Goal: Information Seeking & Learning: Learn about a topic

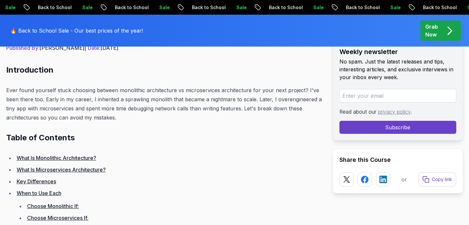
scroll to position [285, 0]
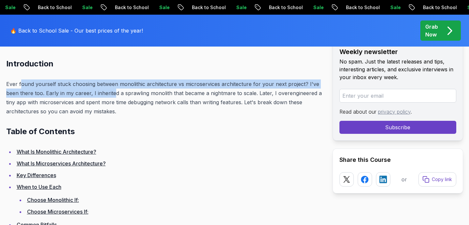
drag, startPoint x: 20, startPoint y: 84, endPoint x: 120, endPoint y: 92, distance: 100.4
click at [118, 91] on p "Ever found yourself stuck choosing between monolithic architecture vs microserv…" at bounding box center [164, 98] width 316 height 37
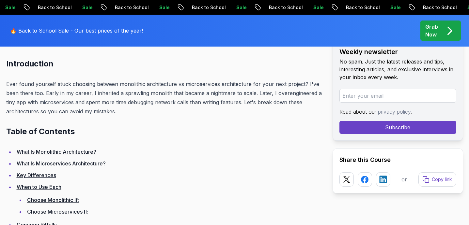
click at [140, 113] on p "Ever found yourself stuck choosing between monolithic architecture vs microserv…" at bounding box center [164, 98] width 316 height 37
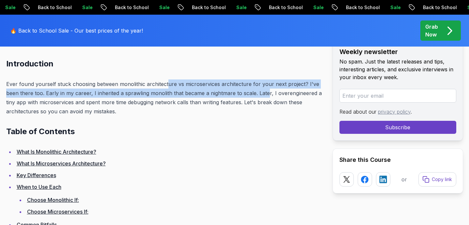
drag, startPoint x: 167, startPoint y: 85, endPoint x: 280, endPoint y: 99, distance: 114.1
click at [280, 98] on p "Ever found yourself stuck choosing between monolithic architecture vs microserv…" at bounding box center [164, 98] width 316 height 37
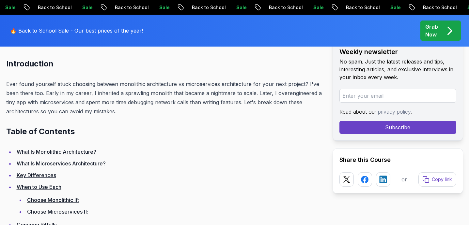
click at [282, 112] on p "Ever found yourself stuck choosing between monolithic architecture vs microserv…" at bounding box center [164, 98] width 316 height 37
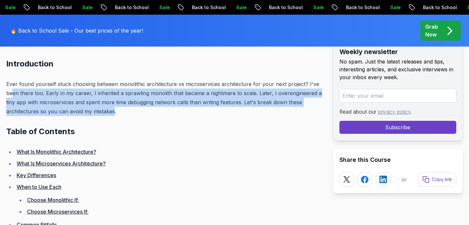
drag, startPoint x: 12, startPoint y: 93, endPoint x: 115, endPoint y: 112, distance: 104.4
click at [114, 112] on p "Ever found yourself stuck choosing between monolithic architecture vs microserv…" at bounding box center [164, 98] width 316 height 37
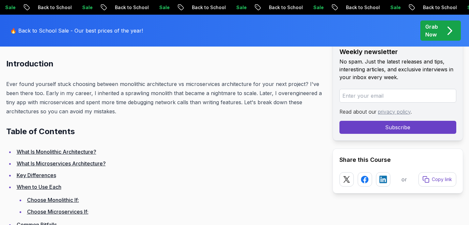
click at [118, 113] on p "Ever found yourself stuck choosing between monolithic architecture vs microserv…" at bounding box center [164, 98] width 316 height 37
click at [156, 94] on p "Ever found yourself stuck choosing between monolithic architecture vs microserv…" at bounding box center [164, 98] width 316 height 37
click at [188, 96] on p "Ever found yourself stuck choosing between monolithic architecture vs microserv…" at bounding box center [164, 98] width 316 height 37
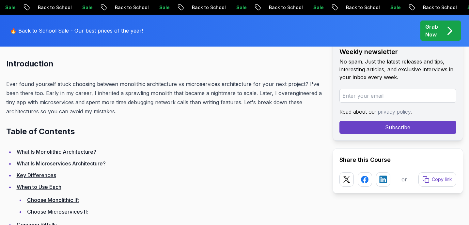
click at [217, 93] on p "Ever found yourself stuck choosing between monolithic architecture vs microserv…" at bounding box center [164, 98] width 316 height 37
click at [249, 93] on p "Ever found yourself stuck choosing between monolithic architecture vs microserv…" at bounding box center [164, 98] width 316 height 37
click at [285, 97] on p "Ever found yourself stuck choosing between monolithic architecture vs microserv…" at bounding box center [164, 98] width 316 height 37
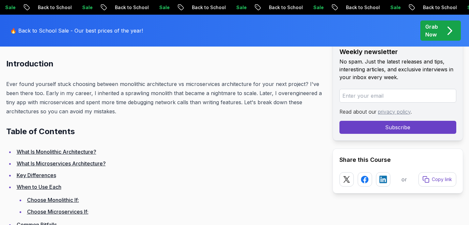
click at [293, 93] on p "Ever found yourself stuck choosing between monolithic architecture vs microserv…" at bounding box center [164, 98] width 316 height 37
click at [20, 102] on p "Ever found yourself stuck choosing between monolithic architecture vs microserv…" at bounding box center [164, 98] width 316 height 37
click at [51, 102] on p "Ever found yourself stuck choosing between monolithic architecture vs microserv…" at bounding box center [164, 98] width 316 height 37
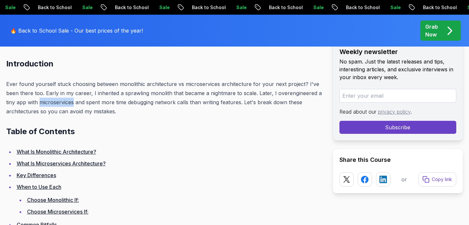
click at [51, 102] on p "Ever found yourself stuck choosing between monolithic architecture vs microserv…" at bounding box center [164, 98] width 316 height 37
click at [96, 103] on p "Ever found yourself stuck choosing between monolithic architecture vs microserv…" at bounding box center [164, 98] width 316 height 37
click at [113, 103] on p "Ever found yourself stuck choosing between monolithic architecture vs microserv…" at bounding box center [164, 98] width 316 height 37
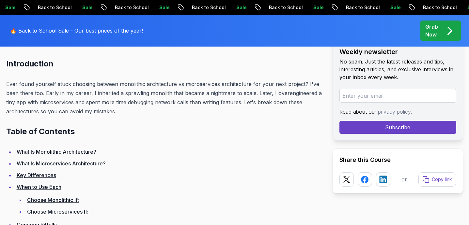
click at [137, 103] on p "Ever found yourself stuck choosing between monolithic architecture vs microserv…" at bounding box center [164, 98] width 316 height 37
click at [162, 104] on p "Ever found yourself stuck choosing between monolithic architecture vs microserv…" at bounding box center [164, 98] width 316 height 37
click at [183, 105] on p "Ever found yourself stuck choosing between monolithic architecture vs microserv…" at bounding box center [164, 98] width 316 height 37
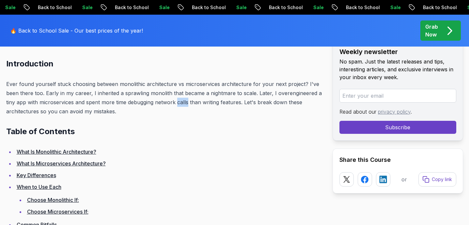
click at [183, 105] on p "Ever found yourself stuck choosing between monolithic architecture vs microserv…" at bounding box center [164, 98] width 316 height 37
click at [199, 105] on p "Ever found yourself stuck choosing between monolithic architecture vs microserv…" at bounding box center [164, 98] width 316 height 37
click at [195, 103] on p "Ever found yourself stuck choosing between monolithic architecture vs microserv…" at bounding box center [164, 98] width 316 height 37
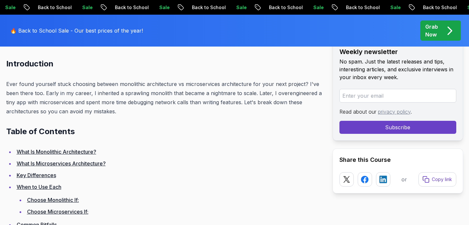
click at [215, 103] on p "Ever found yourself stuck choosing between monolithic architecture vs microserv…" at bounding box center [164, 98] width 316 height 37
click at [229, 103] on p "Ever found yourself stuck choosing between monolithic architecture vs microserv…" at bounding box center [164, 98] width 316 height 37
click at [247, 102] on p "Ever found yourself stuck choosing between monolithic architecture vs microserv…" at bounding box center [164, 98] width 316 height 37
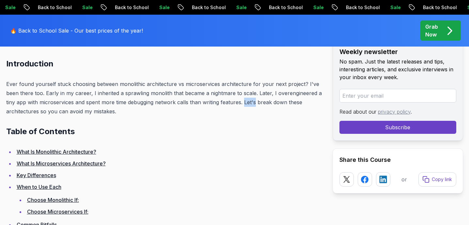
click at [247, 102] on p "Ever found yourself stuck choosing between monolithic architecture vs microserv…" at bounding box center [164, 98] width 316 height 37
click at [260, 103] on p "Ever found yourself stuck choosing between monolithic architecture vs microserv…" at bounding box center [164, 98] width 316 height 37
click at [30, 112] on p "Ever found yourself stuck choosing between monolithic architecture vs microserv…" at bounding box center [164, 98] width 316 height 37
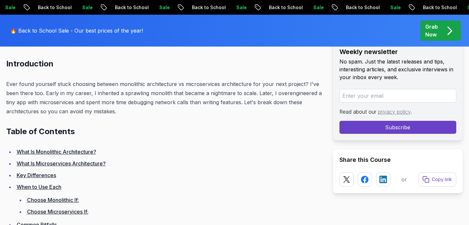
click at [43, 112] on p "Ever found yourself stuck choosing between monolithic architecture vs microserv…" at bounding box center [164, 98] width 316 height 37
click at [50, 112] on p "Ever found yourself stuck choosing between monolithic architecture vs microserv…" at bounding box center [164, 98] width 316 height 37
click at [58, 112] on p "Ever found yourself stuck choosing between monolithic architecture vs microserv…" at bounding box center [164, 98] width 316 height 37
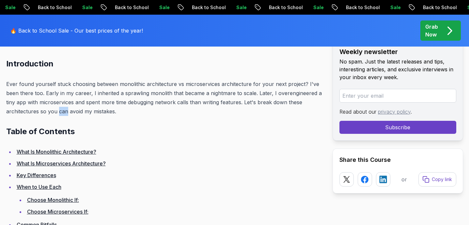
click at [58, 112] on p "Ever found yourself stuck choosing between monolithic architecture vs microserv…" at bounding box center [164, 98] width 316 height 37
click at [76, 114] on p "Ever found yourself stuck choosing between monolithic architecture vs microserv…" at bounding box center [164, 98] width 316 height 37
click at [86, 114] on p "Ever found yourself stuck choosing between monolithic architecture vs microserv…" at bounding box center [164, 98] width 316 height 37
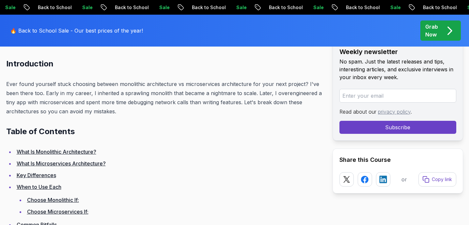
click at [50, 111] on p "Ever found yourself stuck choosing between monolithic architecture vs microserv…" at bounding box center [164, 98] width 316 height 37
click at [63, 112] on p "Ever found yourself stuck choosing between monolithic architecture vs microserv…" at bounding box center [164, 98] width 316 height 37
click at [74, 112] on p "Ever found yourself stuck choosing between monolithic architecture vs microserv…" at bounding box center [164, 98] width 316 height 37
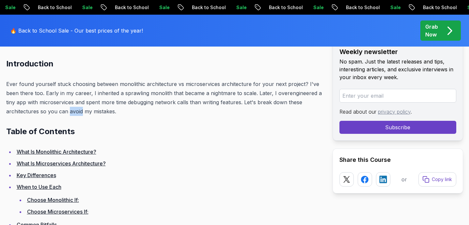
click at [74, 112] on p "Ever found yourself stuck choosing between monolithic architecture vs microserv…" at bounding box center [164, 98] width 316 height 37
click at [86, 112] on p "Ever found yourself stuck choosing between monolithic architecture vs microserv…" at bounding box center [164, 98] width 316 height 37
click at [95, 112] on p "Ever found yourself stuck choosing between monolithic architecture vs microserv…" at bounding box center [164, 98] width 316 height 37
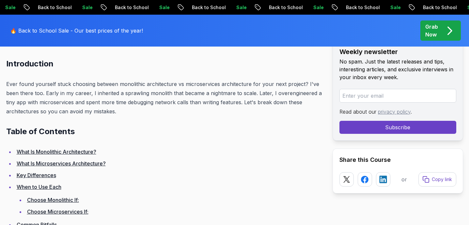
drag, startPoint x: 7, startPoint y: 132, endPoint x: 79, endPoint y: 133, distance: 71.4
click at [79, 133] on h2 "Table of Contents" at bounding box center [164, 132] width 316 height 10
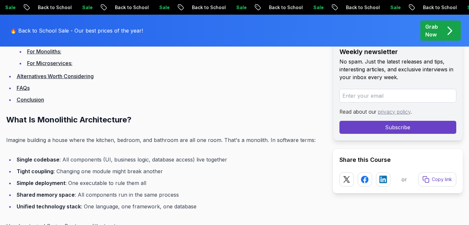
scroll to position [512, 0]
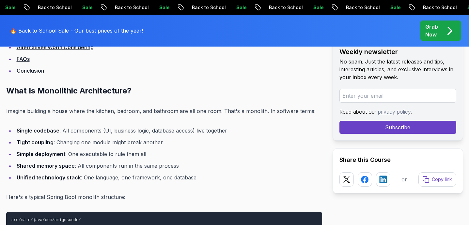
drag, startPoint x: 51, startPoint y: 110, endPoint x: 97, endPoint y: 110, distance: 45.3
click at [56, 110] on p "Imagine building a house where the kitchen, bedroom, and bathroom are all one r…" at bounding box center [164, 111] width 316 height 9
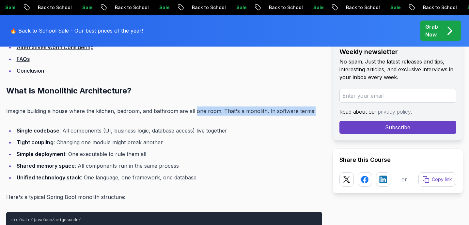
drag, startPoint x: 194, startPoint y: 111, endPoint x: 286, endPoint y: 117, distance: 92.2
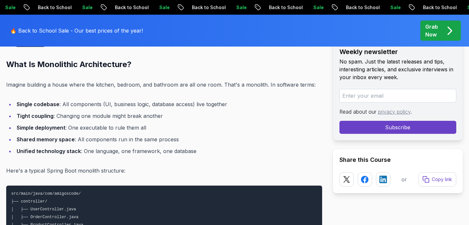
scroll to position [540, 0]
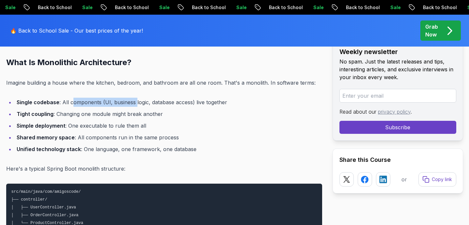
drag, startPoint x: 71, startPoint y: 101, endPoint x: 134, endPoint y: 104, distance: 63.0
click at [134, 104] on li "Single codebase : All components (UI, business logic, database access) live tog…" at bounding box center [168, 102] width 307 height 9
click at [160, 104] on li "Single codebase : All components (UI, business logic, database access) live tog…" at bounding box center [168, 102] width 307 height 9
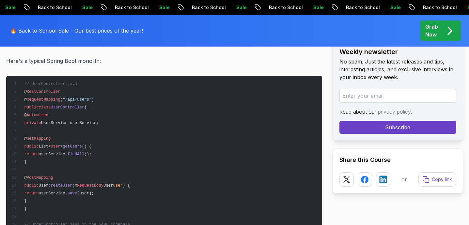
scroll to position [845, 0]
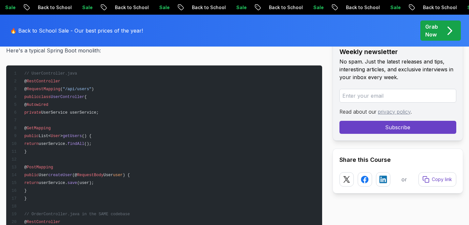
click at [40, 82] on span "RestController" at bounding box center [44, 81] width 34 height 5
click at [41, 87] on span "RequestMapping" at bounding box center [44, 89] width 34 height 5
click at [69, 89] on span ""/api/users"" at bounding box center [77, 89] width 29 height 5
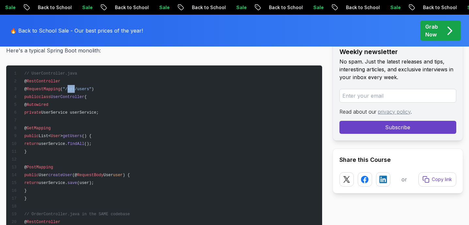
click at [69, 89] on span ""/api/users"" at bounding box center [77, 89] width 29 height 5
click at [83, 91] on span ""/api/users"" at bounding box center [77, 89] width 29 height 5
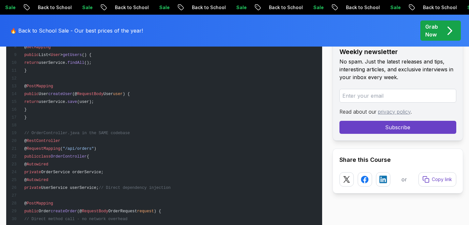
scroll to position [928, 0]
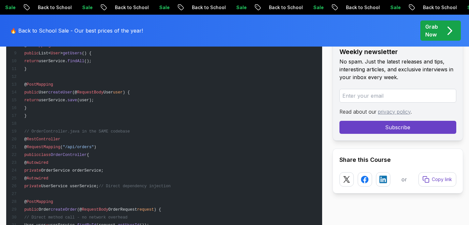
click at [38, 99] on span "return" at bounding box center [31, 100] width 14 height 5
click at [67, 99] on span "userService." at bounding box center [53, 100] width 29 height 5
click at [77, 101] on span "save" at bounding box center [71, 100] width 9 height 5
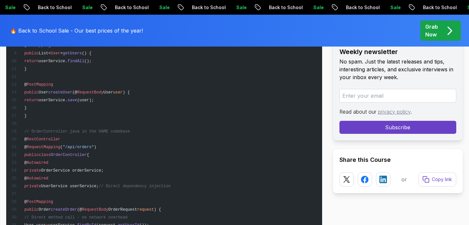
click at [67, 101] on span "userService." at bounding box center [53, 100] width 29 height 5
click at [77, 101] on span "save" at bounding box center [71, 100] width 9 height 5
click at [94, 102] on span "(user);" at bounding box center [85, 100] width 17 height 5
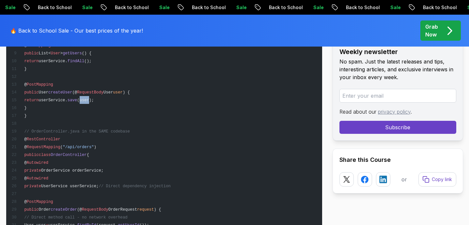
click at [94, 102] on span "(user);" at bounding box center [85, 100] width 17 height 5
click at [131, 101] on pre "// UserController.java @ RestController @ RequestMapping ( "/api/users" ) publi…" at bounding box center [164, 171] width 316 height 376
click at [38, 100] on span "return" at bounding box center [31, 100] width 14 height 5
click at [67, 100] on span "userService." at bounding box center [53, 100] width 29 height 5
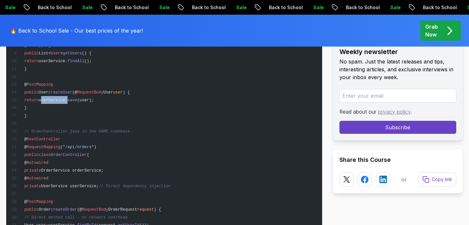
click at [67, 100] on span "userService." at bounding box center [53, 100] width 29 height 5
click at [77, 100] on span "save" at bounding box center [71, 100] width 9 height 5
click at [94, 101] on span "(user);" at bounding box center [85, 100] width 17 height 5
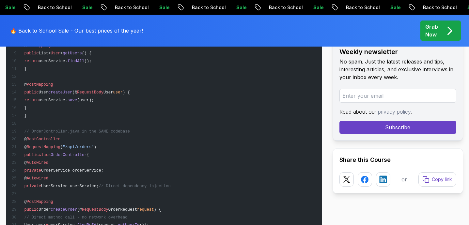
click at [130, 101] on pre "// UserController.java @ RestController @ RequestMapping ( "/api/users" ) publi…" at bounding box center [164, 171] width 316 height 376
drag, startPoint x: 25, startPoint y: 132, endPoint x: 136, endPoint y: 130, distance: 110.5
click at [135, 130] on pre "// UserController.java @ RestController @ RequestMapping ( "/api/users" ) publi…" at bounding box center [164, 171] width 316 height 376
click at [136, 130] on pre "// UserController.java @ RestController @ RequestMapping ( "/api/users" ) publi…" at bounding box center [164, 171] width 316 height 376
drag, startPoint x: 26, startPoint y: 132, endPoint x: 66, endPoint y: 131, distance: 39.8
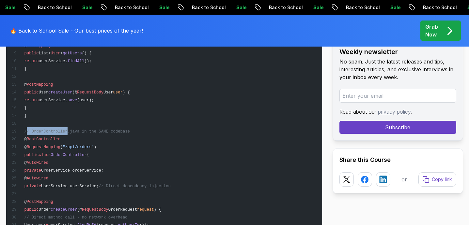
click at [67, 132] on span "// OrderController.java in the SAME codebase" at bounding box center [76, 131] width 105 height 5
click at [75, 131] on span "// OrderController.java in the SAME codebase" at bounding box center [76, 131] width 105 height 5
click at [52, 131] on span "// OrderController.java in the SAME codebase" at bounding box center [76, 131] width 105 height 5
click at [72, 133] on span "// OrderController.java in the SAME codebase" at bounding box center [76, 131] width 105 height 5
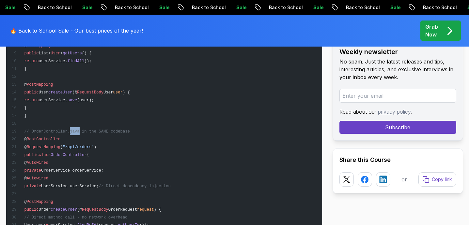
click at [72, 133] on span "// OrderController.java in the SAME codebase" at bounding box center [76, 131] width 105 height 5
click at [91, 132] on span "// OrderController.java in the SAME codebase" at bounding box center [76, 131] width 105 height 5
click at [105, 132] on span "// OrderController.java in the SAME codebase" at bounding box center [76, 131] width 105 height 5
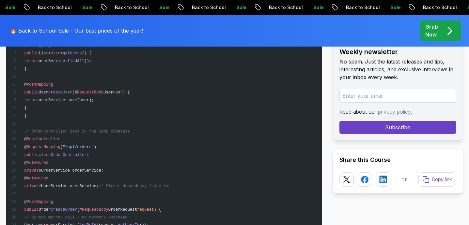
click at [119, 134] on pre "// UserController.java @ RestController @ RequestMapping ( "/api/users" ) publi…" at bounding box center [164, 171] width 316 height 376
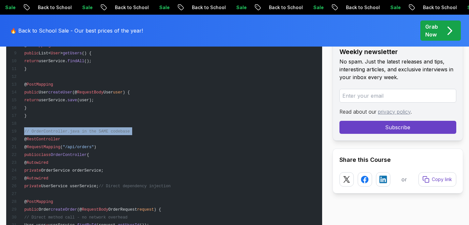
click at [119, 134] on pre "// UserController.java @ RestController @ RequestMapping ( "/api/users" ) publi…" at bounding box center [164, 171] width 316 height 376
click at [120, 133] on span "// OrderController.java in the SAME codebase" at bounding box center [76, 131] width 105 height 5
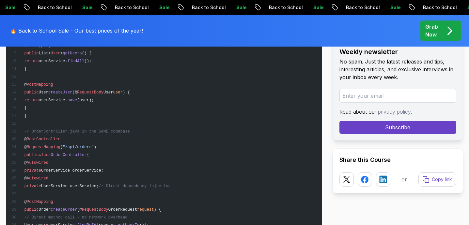
click at [142, 135] on pre "// UserController.java @ RestController @ RequestMapping ( "/api/users" ) publi…" at bounding box center [164, 171] width 316 height 376
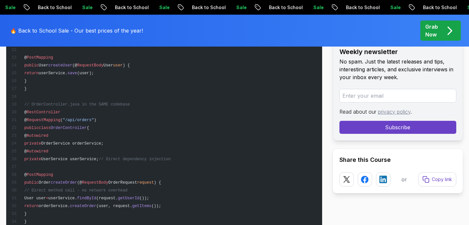
scroll to position [956, 0]
click at [42, 110] on span "RestController" at bounding box center [44, 112] width 34 height 5
click at [39, 119] on span "RequestMapping" at bounding box center [44, 119] width 34 height 5
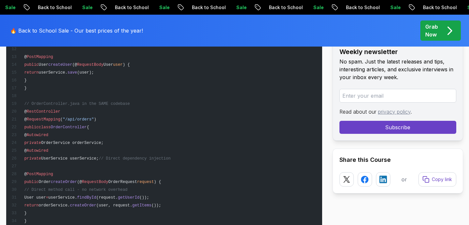
click at [68, 120] on span ""/api/orders"" at bounding box center [78, 119] width 31 height 5
click at [84, 120] on span ""/api/orders"" at bounding box center [78, 119] width 31 height 5
click at [33, 128] on span "public" at bounding box center [31, 127] width 14 height 5
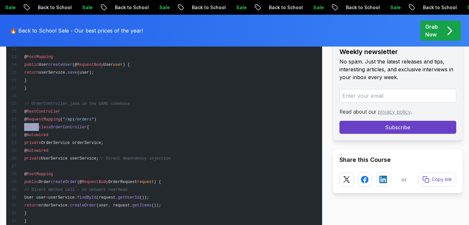
click at [33, 128] on span "public" at bounding box center [31, 127] width 14 height 5
click at [49, 128] on span "class" at bounding box center [45, 127] width 12 height 5
click at [71, 128] on span "OrderController" at bounding box center [69, 127] width 36 height 5
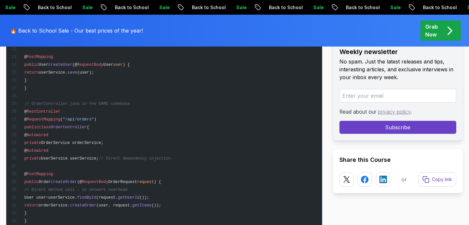
click at [48, 135] on span "Autowired" at bounding box center [38, 135] width 22 height 5
click at [41, 145] on span "private" at bounding box center [32, 143] width 17 height 5
click at [65, 142] on span "OrderService orderService;" at bounding box center [72, 143] width 62 height 5
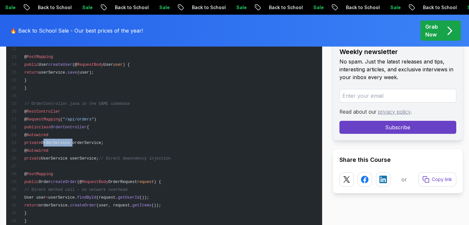
click at [65, 142] on span "OrderService orderService;" at bounding box center [72, 143] width 62 height 5
click at [94, 143] on span "OrderService orderService;" at bounding box center [72, 143] width 62 height 5
click at [48, 151] on span "Autowired" at bounding box center [38, 151] width 22 height 5
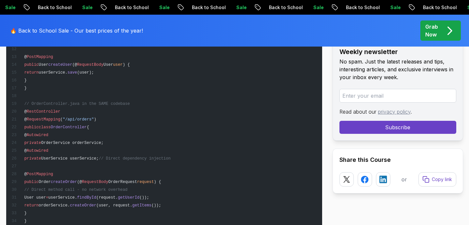
click at [41, 158] on span "private" at bounding box center [32, 159] width 17 height 5
click at [68, 158] on span "UserService userService;" at bounding box center [69, 159] width 57 height 5
click at [90, 158] on span "UserService userService;" at bounding box center [69, 159] width 57 height 5
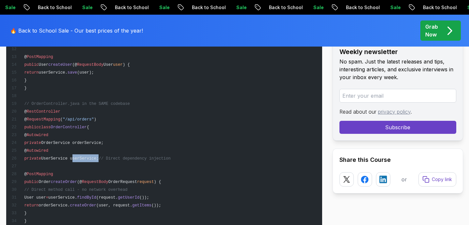
click at [90, 158] on span "UserService userService;" at bounding box center [69, 159] width 57 height 5
click at [186, 157] on pre "// UserController.java @ RestController @ RequestMapping ( "/api/users" ) publi…" at bounding box center [164, 143] width 316 height 376
drag, startPoint x: 121, startPoint y: 159, endPoint x: 187, endPoint y: 158, distance: 66.2
click at [187, 158] on pre "// UserController.java @ RestController @ RequestMapping ( "/api/users" ) publi…" at bounding box center [164, 143] width 316 height 376
click at [199, 158] on pre "// UserController.java @ RestController @ RequestMapping ( "/api/users" ) publi…" at bounding box center [164, 143] width 316 height 376
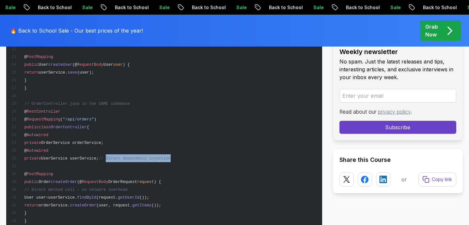
drag, startPoint x: 121, startPoint y: 159, endPoint x: 187, endPoint y: 158, distance: 66.2
click at [187, 158] on pre "// UserController.java @ RestController @ RequestMapping ( "/api/users" ) publi…" at bounding box center [164, 143] width 316 height 376
click at [47, 176] on span "PostMapping" at bounding box center [40, 174] width 26 height 5
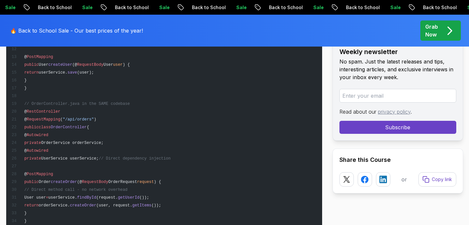
click at [106, 178] on pre "// UserController.java @ RestController @ RequestMapping ( "/api/users" ) publi…" at bounding box center [164, 143] width 316 height 376
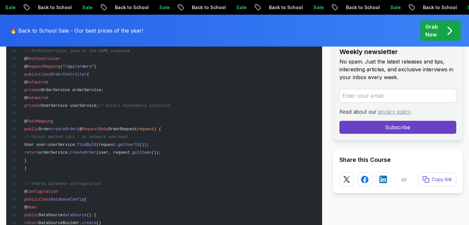
scroll to position [1012, 0]
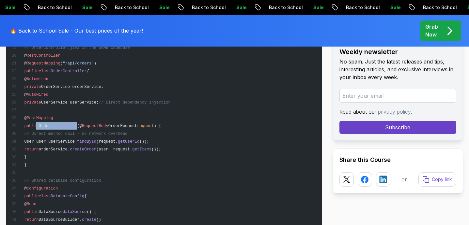
drag, startPoint x: 35, startPoint y: 127, endPoint x: 92, endPoint y: 125, distance: 56.5
click at [92, 125] on span "public Order createOrder (@ RequestBody OrderRequest request ) {" at bounding box center [86, 126] width 150 height 5
click at [108, 125] on span "RequestBody" at bounding box center [95, 126] width 26 height 5
click at [137, 125] on span "OrderRequest" at bounding box center [122, 126] width 29 height 5
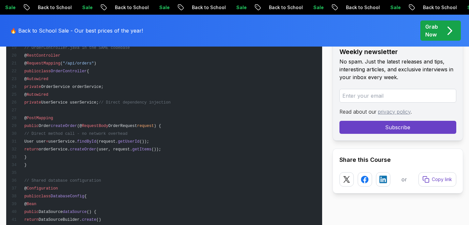
click at [137, 125] on span "OrderRequest" at bounding box center [122, 126] width 29 height 5
click at [154, 126] on span "request" at bounding box center [145, 126] width 17 height 5
click at [187, 126] on pre "// UserController.java @ RestController @ RequestMapping ( "/api/users" ) publi…" at bounding box center [164, 87] width 316 height 376
drag, startPoint x: 44, startPoint y: 134, endPoint x: 149, endPoint y: 132, distance: 104.7
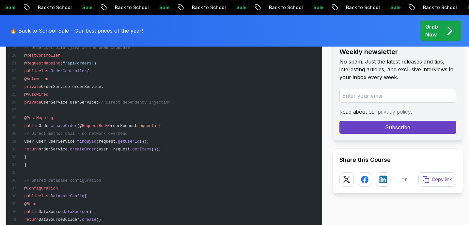
click at [149, 132] on pre "// UserController.java @ RestController @ RequestMapping ( "/api/users" ) publi…" at bounding box center [164, 87] width 316 height 376
drag, startPoint x: 44, startPoint y: 141, endPoint x: 121, endPoint y: 142, distance: 77.0
click at [121, 142] on span "User user = userService. findById (request. getUserId ());" at bounding box center [80, 142] width 138 height 5
click at [118, 141] on span "(request." at bounding box center [107, 142] width 22 height 5
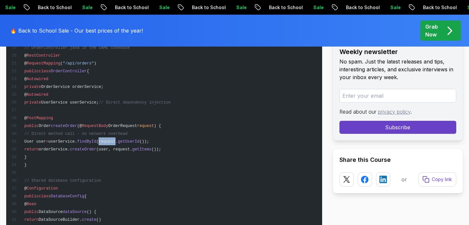
click at [118, 141] on span "(request." at bounding box center [107, 142] width 22 height 5
click at [139, 142] on span "getUserId" at bounding box center [129, 142] width 22 height 5
click at [186, 142] on pre "// UserController.java @ RestController @ RequestMapping ( "/api/users" ) publi…" at bounding box center [164, 87] width 316 height 376
drag, startPoint x: 124, startPoint y: 141, endPoint x: 176, endPoint y: 142, distance: 52.8
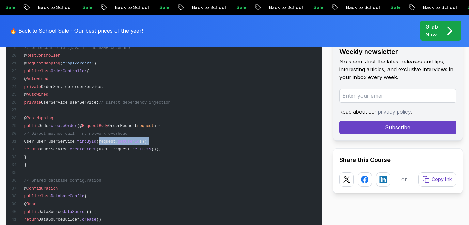
click at [176, 142] on pre "// UserController.java @ RestController @ RequestMapping ( "/api/users" ) publi…" at bounding box center [164, 87] width 316 height 376
drag, startPoint x: 43, startPoint y: 149, endPoint x: 186, endPoint y: 150, distance: 143.1
click at [161, 150] on span "return orderService. createOrder (user, request. getItems ());" at bounding box center [86, 149] width 150 height 5
click at [161, 150] on span "());" at bounding box center [155, 149] width 9 height 5
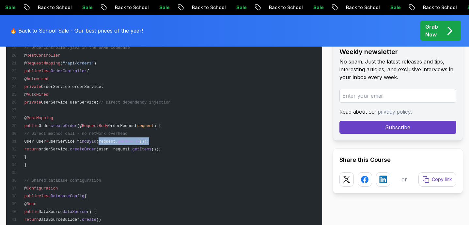
drag, startPoint x: 41, startPoint y: 157, endPoint x: 34, endPoint y: 127, distance: 31.8
click at [34, 127] on code "// UserController.java @ RestController @ RequestMapping ( "/api/users" ) publi…" at bounding box center [90, 87] width 159 height 365
click at [30, 164] on pre "// UserController.java @ RestController @ RequestMapping ( "/api/users" ) publi…" at bounding box center [164, 87] width 316 height 376
drag, startPoint x: 34, startPoint y: 127, endPoint x: 37, endPoint y: 156, distance: 28.9
click at [37, 156] on code "// UserController.java @ RestController @ RequestMapping ( "/api/users" ) publi…" at bounding box center [90, 87] width 159 height 365
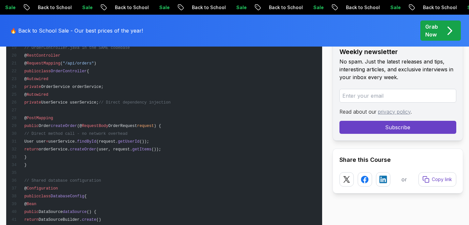
click at [40, 164] on pre "// UserController.java @ RestController @ RequestMapping ( "/api/users" ) publi…" at bounding box center [164, 87] width 316 height 376
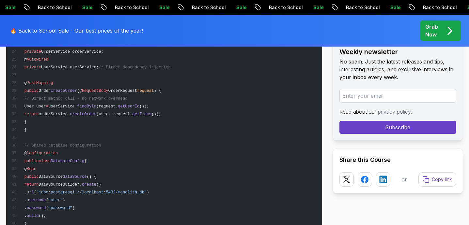
scroll to position [1051, 0]
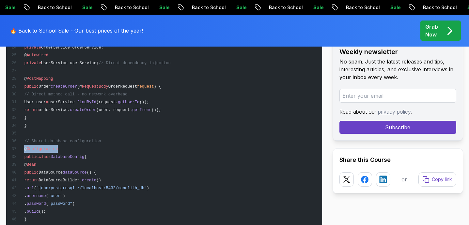
drag, startPoint x: 25, startPoint y: 149, endPoint x: 59, endPoint y: 150, distance: 34.6
click at [59, 150] on pre "// UserController.java @ RestController @ RequestMapping ( "/api/users" ) publi…" at bounding box center [164, 47] width 316 height 376
click at [47, 157] on span "class" at bounding box center [45, 157] width 12 height 5
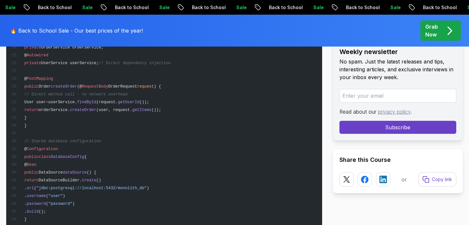
click at [71, 157] on span "DatabaseConfig" at bounding box center [68, 157] width 34 height 5
click at [121, 154] on pre "// UserController.java @ RestController @ RequestMapping ( "/api/users" ) publi…" at bounding box center [164, 47] width 316 height 376
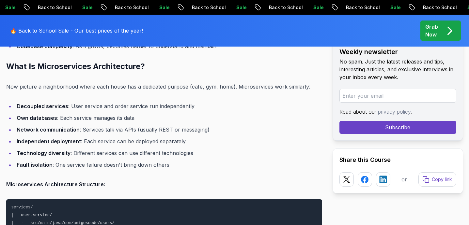
scroll to position [1412, 0]
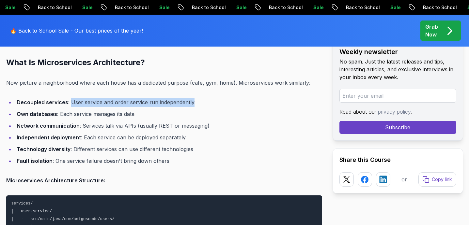
drag, startPoint x: 70, startPoint y: 101, endPoint x: 204, endPoint y: 101, distance: 134.0
click at [204, 101] on li "Decoupled services : User service and order service run independently" at bounding box center [168, 102] width 307 height 9
drag, startPoint x: 70, startPoint y: 102, endPoint x: 196, endPoint y: 103, distance: 125.9
click at [195, 103] on li "Decoupled services : User service and order service run independently" at bounding box center [168, 102] width 307 height 9
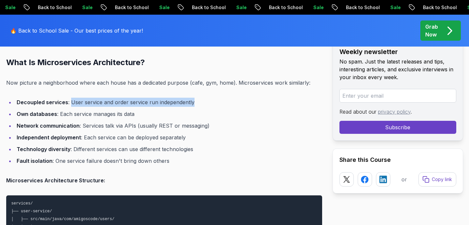
click at [196, 103] on li "Decoupled services : User service and order service run independently" at bounding box center [168, 102] width 307 height 9
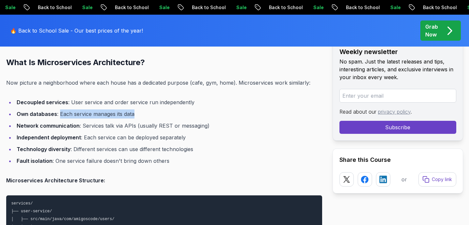
drag, startPoint x: 58, startPoint y: 115, endPoint x: 136, endPoint y: 114, distance: 77.3
click at [136, 114] on li "Own databases : Each service manages its data" at bounding box center [168, 114] width 307 height 9
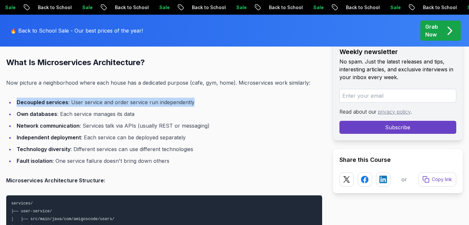
drag, startPoint x: 18, startPoint y: 101, endPoint x: 200, endPoint y: 100, distance: 182.6
click at [197, 100] on li "Decoupled services : User service and order service run independently" at bounding box center [168, 102] width 307 height 9
click at [201, 100] on li "Decoupled services : User service and order service run independently" at bounding box center [168, 102] width 307 height 9
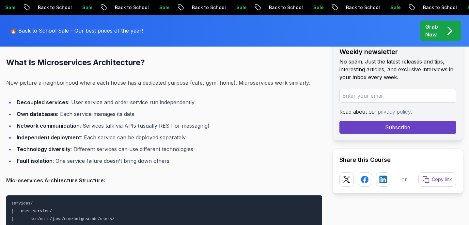
click at [67, 86] on p "Now picture a neighborhood where each house has a dedicated purpose (cafe, gym,…" at bounding box center [164, 82] width 316 height 9
click at [71, 82] on p "Now picture a neighborhood where each house has a dedicated purpose (cafe, gym,…" at bounding box center [164, 82] width 316 height 9
click at [112, 82] on p "Now picture a neighborhood where each house has a dedicated purpose (cafe, gym,…" at bounding box center [164, 82] width 316 height 9
click at [172, 82] on p "Now picture a neighborhood where each house has a dedicated purpose (cafe, gym,…" at bounding box center [164, 82] width 316 height 9
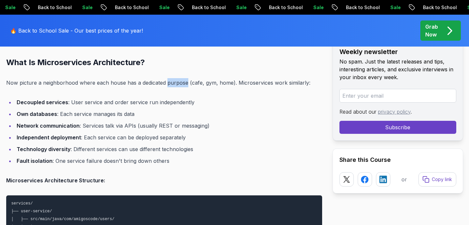
click at [172, 82] on p "Now picture a neighborhood where each house has a dedicated purpose (cafe, gym,…" at bounding box center [164, 82] width 316 height 9
click at [188, 85] on p "Now picture a neighborhood where each house has a dedicated purpose (cafe, gym,…" at bounding box center [164, 82] width 316 height 9
click at [209, 84] on p "Now picture a neighborhood where each house has a dedicated purpose (cafe, gym,…" at bounding box center [164, 82] width 316 height 9
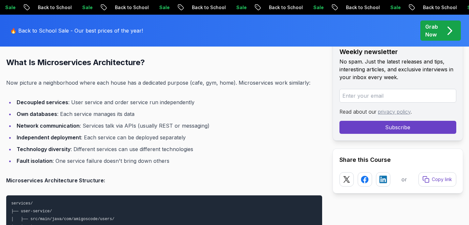
click at [221, 84] on p "Now picture a neighborhood where each house has a dedicated purpose (cafe, gym,…" at bounding box center [164, 82] width 316 height 9
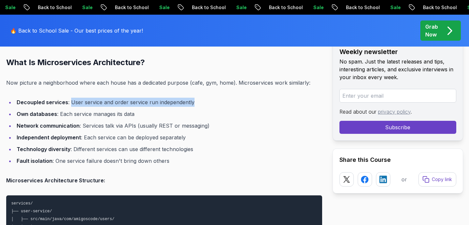
drag, startPoint x: 70, startPoint y: 102, endPoint x: 201, endPoint y: 105, distance: 131.4
click at [201, 105] on li "Decoupled services : User service and order service run independently" at bounding box center [168, 102] width 307 height 9
drag, startPoint x: 68, startPoint y: 102, endPoint x: 210, endPoint y: 104, distance: 141.5
click at [210, 105] on li "Decoupled services : User service and order service run independently" at bounding box center [168, 102] width 307 height 9
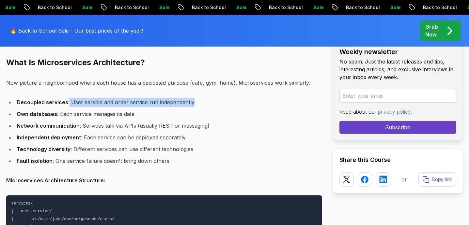
click at [210, 104] on li "Decoupled services : User service and order service run independently" at bounding box center [168, 102] width 307 height 9
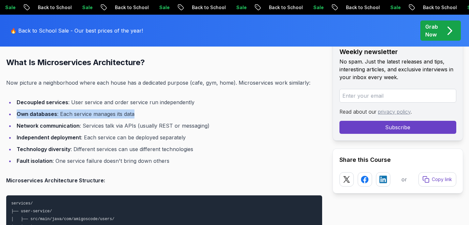
drag, startPoint x: 17, startPoint y: 114, endPoint x: 137, endPoint y: 116, distance: 120.0
click at [137, 116] on li "Own databases : Each service manages its data" at bounding box center [168, 114] width 307 height 9
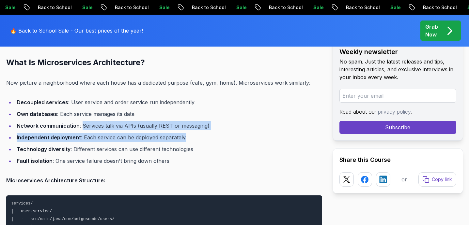
drag, startPoint x: 81, startPoint y: 126, endPoint x: 215, endPoint y: 129, distance: 133.7
click at [215, 131] on ul "Decoupled services : User service and order service run independently Own datab…" at bounding box center [164, 132] width 316 height 68
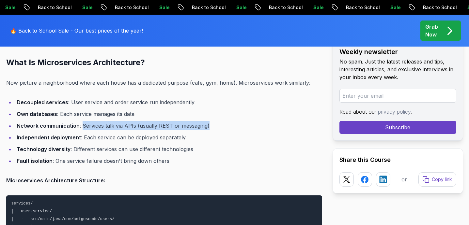
click at [215, 129] on li "Network communication : Services talk via APIs (usually REST or messaging)" at bounding box center [168, 125] width 307 height 9
drag, startPoint x: 215, startPoint y: 129, endPoint x: 80, endPoint y: 126, distance: 134.4
click at [80, 126] on li "Network communication : Services talk via APIs (usually REST or messaging)" at bounding box center [168, 125] width 307 height 9
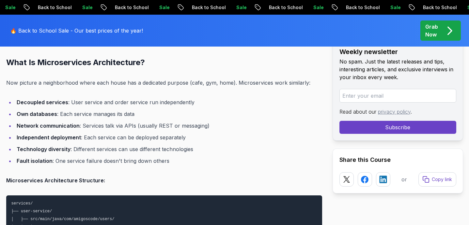
click at [169, 114] on li "Own databases : Each service manages its data" at bounding box center [168, 114] width 307 height 9
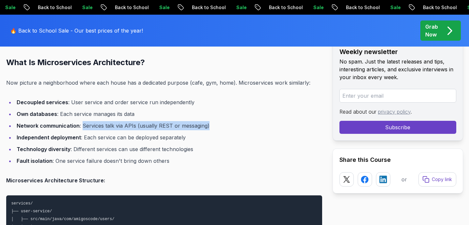
drag, startPoint x: 82, startPoint y: 126, endPoint x: 221, endPoint y: 133, distance: 139.7
click at [221, 133] on ul "Decoupled services : User service and order service run independently Own datab…" at bounding box center [164, 132] width 316 height 68
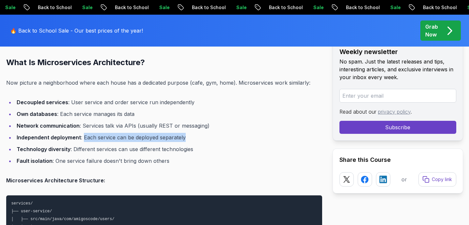
drag, startPoint x: 82, startPoint y: 138, endPoint x: 200, endPoint y: 135, distance: 118.1
click at [200, 135] on li "Independent deployment : Each service can be deployed separately" at bounding box center [168, 137] width 307 height 9
drag, startPoint x: 83, startPoint y: 138, endPoint x: 186, endPoint y: 138, distance: 102.4
click at [186, 138] on li "Independent deployment : Each service can be deployed separately" at bounding box center [168, 137] width 307 height 9
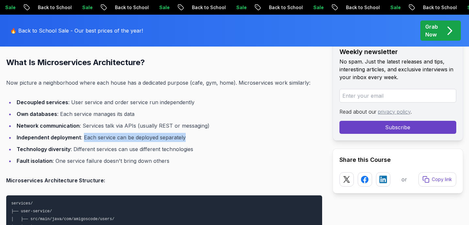
click at [186, 138] on li "Independent deployment : Each service can be deployed separately" at bounding box center [168, 137] width 307 height 9
drag, startPoint x: 186, startPoint y: 138, endPoint x: 82, endPoint y: 137, distance: 104.3
click at [82, 137] on li "Independent deployment : Each service can be deployed separately" at bounding box center [168, 137] width 307 height 9
click at [97, 134] on li "Independent deployment : Each service can be deployed separately" at bounding box center [168, 137] width 307 height 9
drag, startPoint x: 83, startPoint y: 138, endPoint x: 192, endPoint y: 139, distance: 108.6
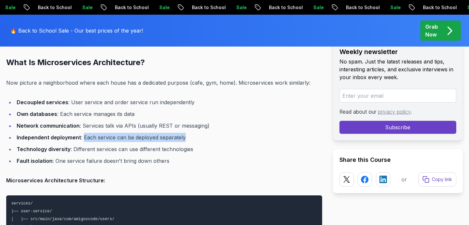
click at [192, 139] on li "Independent deployment : Each service can be deployed separately" at bounding box center [168, 137] width 307 height 9
drag, startPoint x: 191, startPoint y: 139, endPoint x: 83, endPoint y: 135, distance: 108.7
click at [83, 135] on li "Independent deployment : Each service can be deployed separately" at bounding box center [168, 137] width 307 height 9
click at [117, 129] on li "Network communication : Services talk via APIs (usually REST or messaging)" at bounding box center [168, 125] width 307 height 9
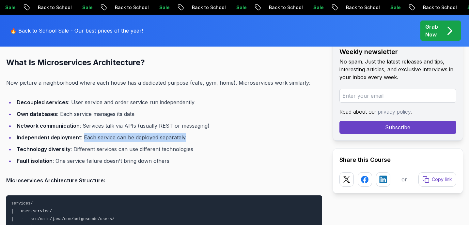
drag, startPoint x: 83, startPoint y: 139, endPoint x: 191, endPoint y: 138, distance: 107.3
click at [191, 138] on li "Independent deployment : Each service can be deployed separately" at bounding box center [168, 137] width 307 height 9
click at [53, 136] on strong "Independent deployment" at bounding box center [49, 137] width 64 height 7
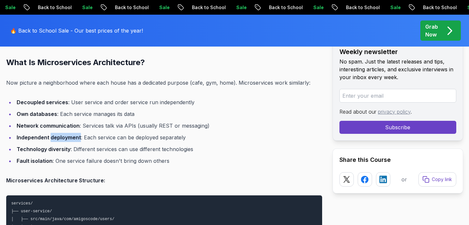
click at [53, 136] on strong "Independent deployment" at bounding box center [49, 137] width 64 height 7
click at [28, 146] on strong "Technology diversity" at bounding box center [44, 149] width 54 height 7
click at [50, 147] on strong "Technology diversity" at bounding box center [44, 149] width 54 height 7
click at [50, 145] on li "Technology diversity : Different services can use different technologies" at bounding box center [168, 149] width 307 height 9
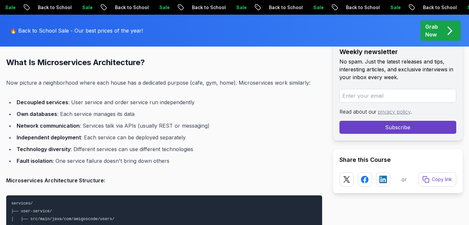
click at [64, 139] on strong "Independent deployment" at bounding box center [49, 137] width 64 height 7
click at [41, 139] on strong "Independent deployment" at bounding box center [49, 137] width 64 height 7
click at [59, 139] on strong "Independent deployment" at bounding box center [49, 137] width 64 height 7
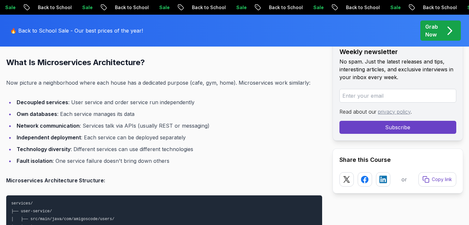
click at [59, 139] on strong "Independent deployment" at bounding box center [49, 137] width 64 height 7
click at [32, 139] on strong "Independent deployment" at bounding box center [49, 137] width 64 height 7
click at [54, 139] on strong "Independent deployment" at bounding box center [49, 137] width 64 height 7
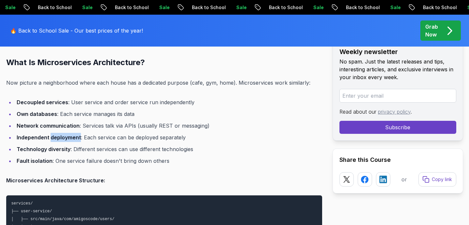
click at [54, 139] on strong "Independent deployment" at bounding box center [49, 137] width 64 height 7
click at [33, 138] on strong "Independent deployment" at bounding box center [49, 137] width 64 height 7
click at [61, 138] on strong "Independent deployment" at bounding box center [49, 137] width 64 height 7
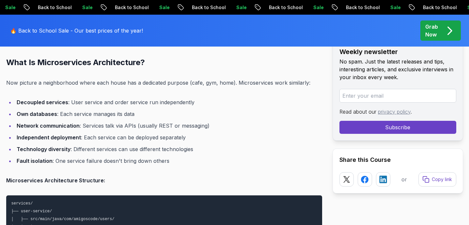
click at [168, 121] on ul "Decoupled services : User service and order service run independently Own datab…" at bounding box center [164, 132] width 316 height 68
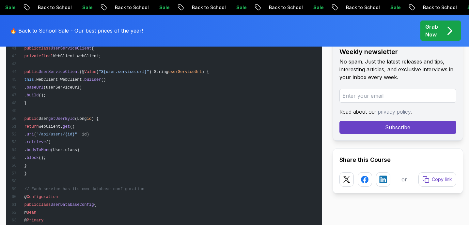
scroll to position [2128, 0]
click at [101, 80] on span "builder" at bounding box center [92, 80] width 17 height 5
click at [139, 91] on pre "// User Service (separate codebase) @ RestController @ RequestMapping ( "/api/u…" at bounding box center [164, 9] width 316 height 563
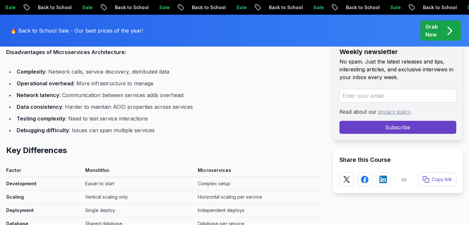
scroll to position [2477, 0]
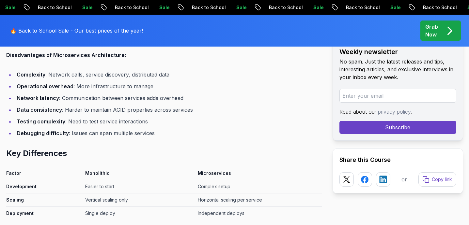
click at [53, 119] on strong "Testing complexity" at bounding box center [41, 121] width 49 height 7
click at [53, 135] on strong "Debugging difficulty" at bounding box center [43, 133] width 52 height 7
click at [53, 122] on strong "Testing complexity" at bounding box center [41, 121] width 49 height 7
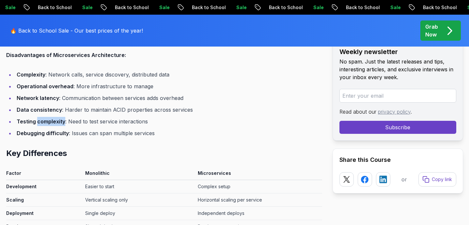
click at [53, 122] on strong "Testing complexity" at bounding box center [41, 121] width 49 height 7
click at [53, 109] on strong "Data consistency" at bounding box center [39, 110] width 45 height 7
click at [187, 135] on li "Debugging difficulty : Issues can span multiple services" at bounding box center [168, 133] width 307 height 9
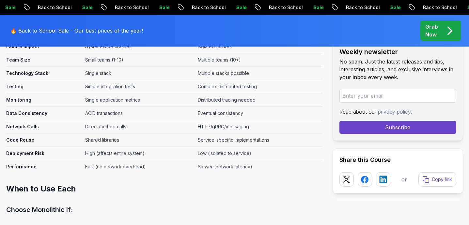
scroll to position [2669, 0]
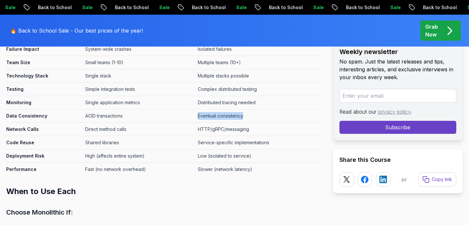
drag, startPoint x: 194, startPoint y: 117, endPoint x: 254, endPoint y: 114, distance: 59.7
click at [254, 114] on td "Eventual consistency" at bounding box center [258, 116] width 127 height 13
drag, startPoint x: 82, startPoint y: 117, endPoint x: 122, endPoint y: 116, distance: 39.8
click at [122, 116] on td "ACID transactions" at bounding box center [138, 116] width 112 height 13
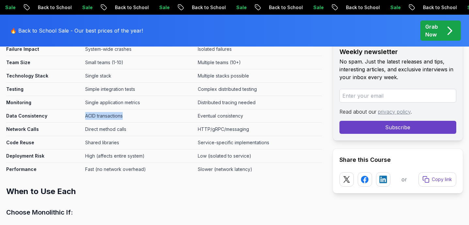
click at [122, 116] on td "ACID transactions" at bounding box center [138, 116] width 112 height 13
drag, startPoint x: 194, startPoint y: 117, endPoint x: 241, endPoint y: 118, distance: 47.0
click at [241, 118] on td "Eventual consistency" at bounding box center [258, 116] width 127 height 13
drag, startPoint x: 241, startPoint y: 118, endPoint x: 194, endPoint y: 118, distance: 47.0
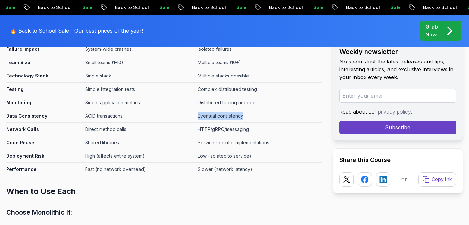
click at [195, 118] on td "Eventual consistency" at bounding box center [258, 116] width 127 height 13
drag, startPoint x: 194, startPoint y: 116, endPoint x: 242, endPoint y: 116, distance: 47.9
click at [242, 116] on td "Eventual consistency" at bounding box center [258, 116] width 127 height 13
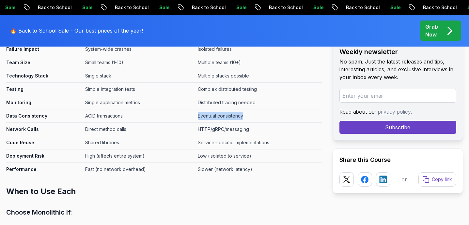
drag, startPoint x: 242, startPoint y: 116, endPoint x: 195, endPoint y: 117, distance: 47.6
click at [195, 117] on td "Eventual consistency" at bounding box center [258, 116] width 127 height 13
drag, startPoint x: 195, startPoint y: 116, endPoint x: 244, endPoint y: 115, distance: 49.3
click at [244, 115] on td "Eventual consistency" at bounding box center [258, 116] width 127 height 13
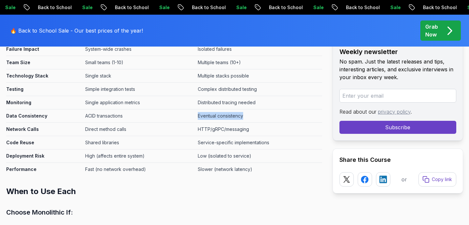
click at [244, 115] on td "Eventual consistency" at bounding box center [258, 116] width 127 height 13
drag, startPoint x: 83, startPoint y: 129, endPoint x: 125, endPoint y: 130, distance: 42.1
click at [125, 130] on td "Direct method calls" at bounding box center [138, 129] width 112 height 13
drag, startPoint x: 195, startPoint y: 131, endPoint x: 251, endPoint y: 130, distance: 56.1
click at [251, 130] on td "HTTP/gRPC/messaging" at bounding box center [258, 129] width 127 height 13
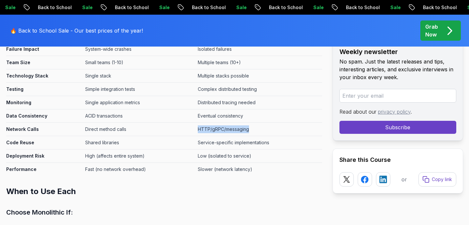
click at [251, 130] on td "HTTP/gRPC/messaging" at bounding box center [258, 129] width 127 height 13
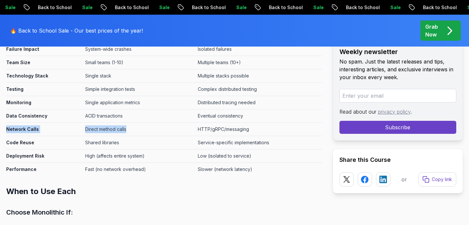
drag, startPoint x: 7, startPoint y: 130, endPoint x: 126, endPoint y: 129, distance: 119.7
click at [126, 129] on tr "Network Calls Direct method calls HTTP/gRPC/messaging" at bounding box center [164, 129] width 316 height 13
click at [126, 129] on td "Direct method calls" at bounding box center [138, 129] width 112 height 13
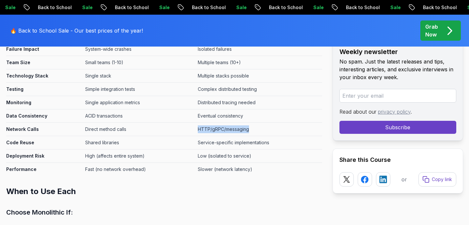
drag, startPoint x: 195, startPoint y: 129, endPoint x: 249, endPoint y: 128, distance: 53.8
click at [249, 128] on td "HTTP/gRPC/messaging" at bounding box center [258, 129] width 127 height 13
drag, startPoint x: 249, startPoint y: 130, endPoint x: 195, endPoint y: 128, distance: 53.5
click at [195, 128] on td "HTTP/gRPC/messaging" at bounding box center [258, 129] width 127 height 13
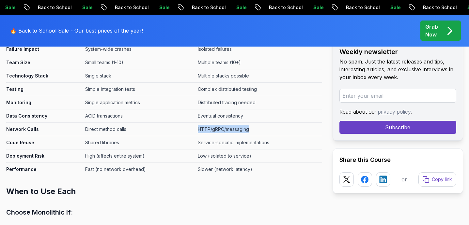
click at [195, 128] on td "HTTP/gRPC/messaging" at bounding box center [258, 129] width 127 height 13
drag, startPoint x: 194, startPoint y: 130, endPoint x: 248, endPoint y: 129, distance: 53.8
click at [248, 129] on td "HTTP/gRPC/messaging" at bounding box center [258, 129] width 127 height 13
drag, startPoint x: 248, startPoint y: 129, endPoint x: 196, endPoint y: 127, distance: 52.2
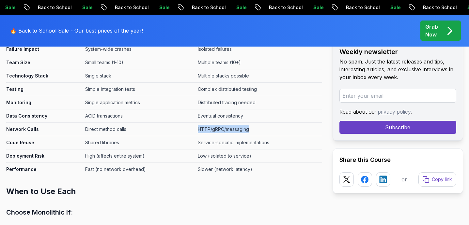
click at [196, 127] on td "HTTP/gRPC/messaging" at bounding box center [258, 129] width 127 height 13
click at [204, 130] on td "HTTP/gRPC/messaging" at bounding box center [258, 129] width 127 height 13
drag, startPoint x: 195, startPoint y: 130, endPoint x: 248, endPoint y: 129, distance: 53.5
click at [248, 129] on td "HTTP/gRPC/messaging" at bounding box center [258, 129] width 127 height 13
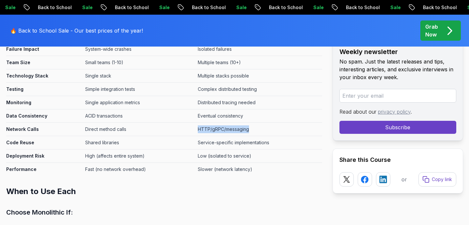
drag, startPoint x: 194, startPoint y: 130, endPoint x: 247, endPoint y: 131, distance: 52.5
click at [247, 131] on td "HTTP/gRPC/messaging" at bounding box center [258, 129] width 127 height 13
drag, startPoint x: 195, startPoint y: 130, endPoint x: 255, endPoint y: 130, distance: 60.0
click at [255, 131] on td "HTTP/gRPC/messaging" at bounding box center [258, 129] width 127 height 13
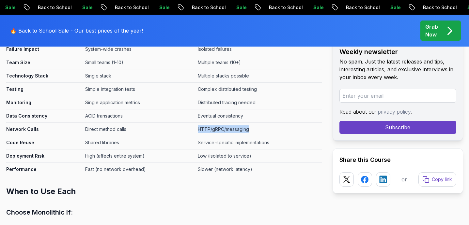
click at [255, 130] on td "HTTP/gRPC/messaging" at bounding box center [258, 129] width 127 height 13
drag, startPoint x: 249, startPoint y: 130, endPoint x: 189, endPoint y: 127, distance: 60.1
click at [189, 127] on tr "Network Calls Direct method calls HTTP/gRPC/messaging" at bounding box center [164, 129] width 316 height 13
drag, startPoint x: 82, startPoint y: 143, endPoint x: 119, endPoint y: 142, distance: 37.5
click at [119, 143] on td "Shared libraries" at bounding box center [138, 142] width 112 height 13
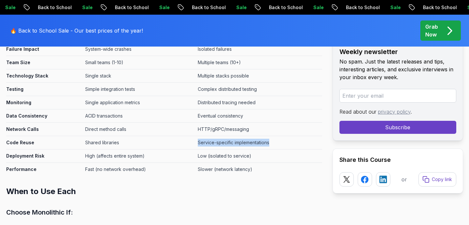
drag, startPoint x: 195, startPoint y: 143, endPoint x: 269, endPoint y: 143, distance: 74.0
click at [269, 143] on td "Service-specific implementations" at bounding box center [258, 142] width 127 height 13
drag, startPoint x: 82, startPoint y: 143, endPoint x: 127, endPoint y: 142, distance: 45.0
click at [127, 142] on td "Shared libraries" at bounding box center [138, 142] width 112 height 13
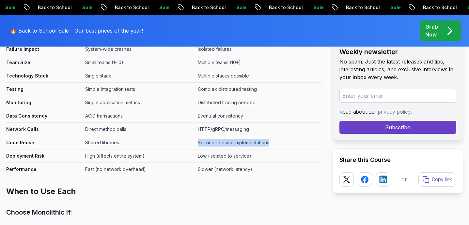
drag, startPoint x: 195, startPoint y: 141, endPoint x: 272, endPoint y: 141, distance: 77.0
click at [271, 141] on td "Service-specific implementations" at bounding box center [258, 142] width 127 height 13
drag, startPoint x: 82, startPoint y: 157, endPoint x: 156, endPoint y: 157, distance: 74.7
click at [156, 157] on td "High (affects entire system)" at bounding box center [138, 156] width 112 height 13
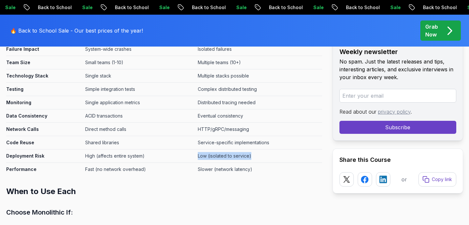
drag, startPoint x: 194, startPoint y: 157, endPoint x: 269, endPoint y: 157, distance: 75.0
click at [269, 157] on td "Low (isolated to service)" at bounding box center [258, 156] width 127 height 13
drag, startPoint x: 83, startPoint y: 170, endPoint x: 157, endPoint y: 170, distance: 74.0
click at [157, 170] on td "Fast (no network overhead)" at bounding box center [138, 169] width 112 height 13
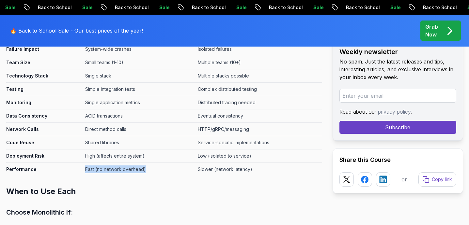
click at [157, 170] on td "Fast (no network overhead)" at bounding box center [138, 169] width 112 height 13
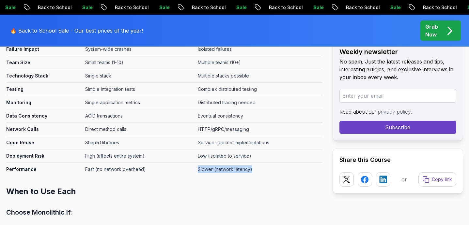
drag, startPoint x: 195, startPoint y: 171, endPoint x: 268, endPoint y: 171, distance: 73.0
click at [268, 171] on td "Slower (network latency)" at bounding box center [258, 169] width 127 height 13
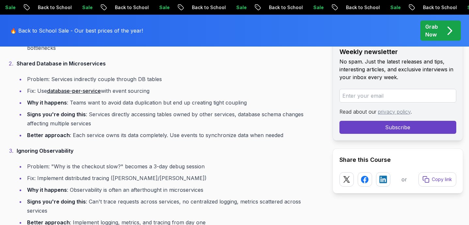
scroll to position [3386, 0]
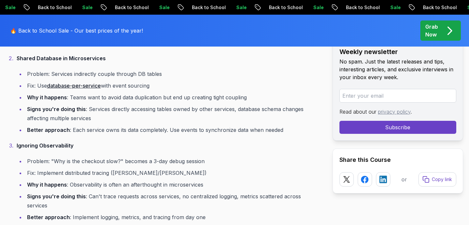
click at [292, 138] on ol "Microservices Too Soon Problem: Splitting a 500-LoC app into 10 services Fix: S…" at bounding box center [164, 167] width 316 height 421
click at [58, 131] on strong "Better approach" at bounding box center [48, 130] width 43 height 7
click at [97, 133] on li "Better approach : Each service owns its data completely. Use events to synchron…" at bounding box center [173, 130] width 297 height 9
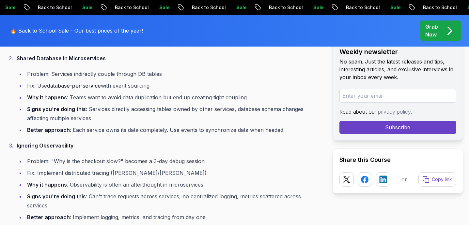
click at [143, 132] on li "Better approach : Each service owns its data completely. Use events to synchron…" at bounding box center [173, 130] width 297 height 9
click at [78, 108] on strong "Signs you're doing this" at bounding box center [56, 109] width 59 height 7
click at [113, 103] on ul "Problem: Services indirectly couple through DB tables Fix: Use database-per-ser…" at bounding box center [169, 101] width 305 height 65
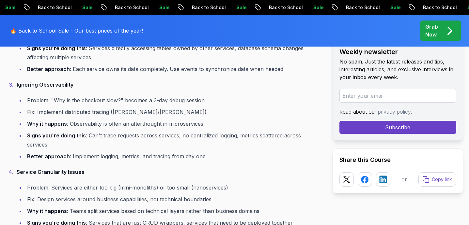
scroll to position [3444, 0]
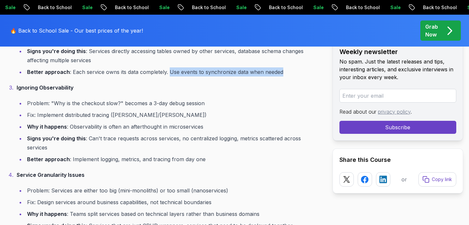
drag, startPoint x: 168, startPoint y: 72, endPoint x: 291, endPoint y: 75, distance: 123.0
click at [291, 75] on li "Better approach : Each service owns its data completely. Use events to synchron…" at bounding box center [173, 71] width 297 height 9
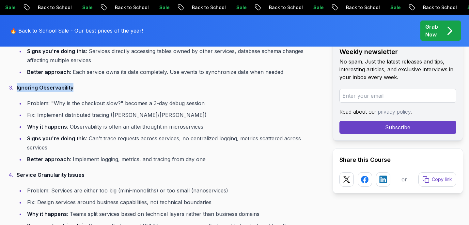
drag, startPoint x: 16, startPoint y: 87, endPoint x: 82, endPoint y: 86, distance: 65.9
click at [82, 86] on p "Ignoring Observability" at bounding box center [169, 87] width 305 height 9
drag, startPoint x: 73, startPoint y: 86, endPoint x: 9, endPoint y: 83, distance: 64.6
click at [15, 83] on li "Ignoring Observability Problem: "Why is the checkout slow?" becomes a 3-day deb…" at bounding box center [168, 123] width 307 height 81
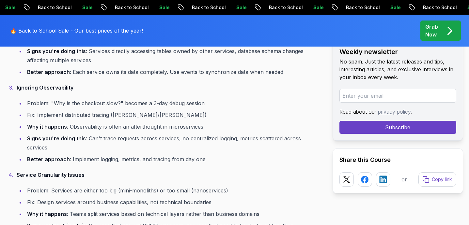
click at [50, 80] on ol "Microservices Too Soon Problem: Splitting a 500-LoC app into 10 services Fix: S…" at bounding box center [164, 109] width 316 height 421
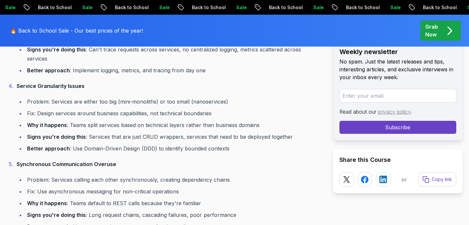
scroll to position [3541, 0]
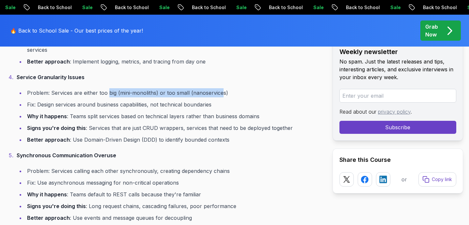
drag, startPoint x: 107, startPoint y: 84, endPoint x: 250, endPoint y: 82, distance: 143.8
click at [247, 88] on li "Problem: Services are either too big (mini-monoliths) or too small (nanoservice…" at bounding box center [173, 92] width 297 height 9
click at [271, 89] on ul "Problem: Services are either too big (mini-monoliths) or too small (nanoservice…" at bounding box center [169, 116] width 305 height 56
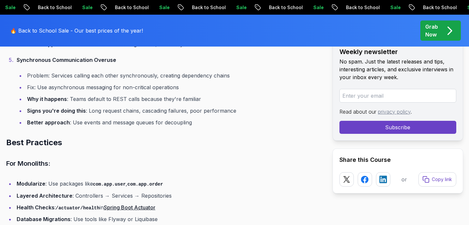
scroll to position [3638, 0]
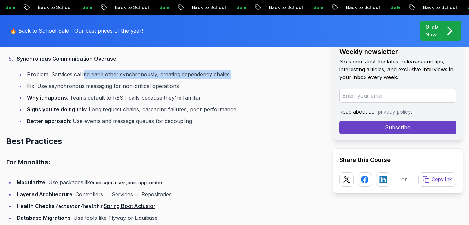
drag, startPoint x: 82, startPoint y: 67, endPoint x: 233, endPoint y: 69, distance: 151.0
click at [233, 70] on li "Problem: Services calling each other synchronously, creating dependency chains" at bounding box center [173, 74] width 297 height 9
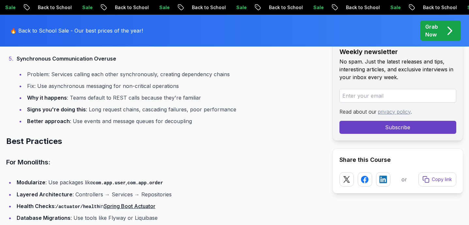
click at [202, 70] on ul "Problem: Services calling each other synchronously, creating dependency chains …" at bounding box center [169, 98] width 305 height 56
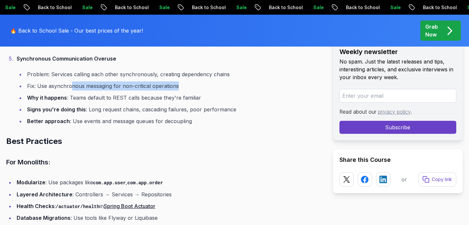
drag, startPoint x: 70, startPoint y: 74, endPoint x: 185, endPoint y: 82, distance: 115.0
click at [185, 82] on ul "Problem: Services calling each other synchronously, creating dependency chains …" at bounding box center [169, 98] width 305 height 56
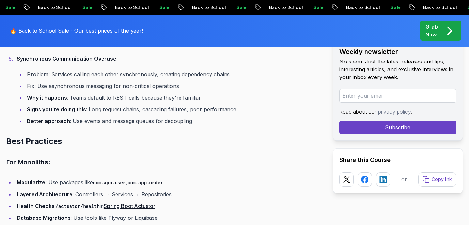
drag, startPoint x: 39, startPoint y: 77, endPoint x: 179, endPoint y: 79, distance: 140.2
click at [179, 82] on li "Fix: Use asynchronous messaging for non-critical operations" at bounding box center [173, 86] width 297 height 9
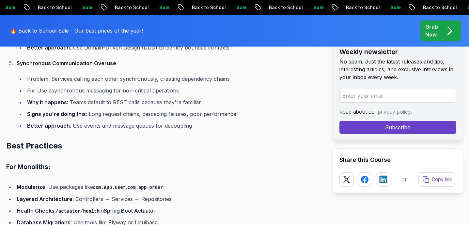
scroll to position [3633, 0]
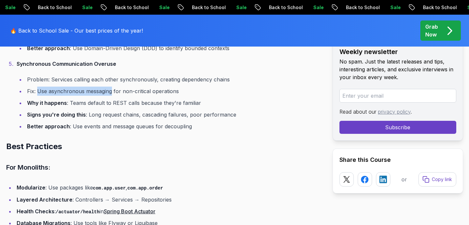
drag, startPoint x: 38, startPoint y: 83, endPoint x: 111, endPoint y: 84, distance: 73.0
click at [111, 87] on li "Fix: Use asynchronous messaging for non-critical operations" at bounding box center [173, 91] width 297 height 9
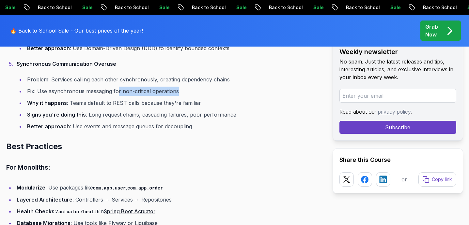
drag, startPoint x: 117, startPoint y: 85, endPoint x: 194, endPoint y: 87, distance: 76.3
click at [194, 87] on ul "Problem: Services calling each other synchronously, creating dependency chains …" at bounding box center [169, 103] width 305 height 56
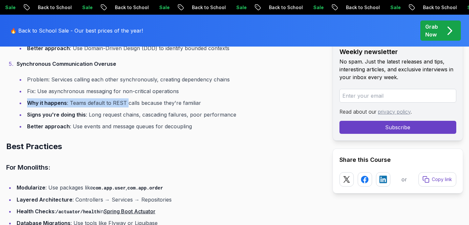
drag, startPoint x: 27, startPoint y: 94, endPoint x: 127, endPoint y: 94, distance: 100.1
click at [127, 98] on li "Why it happens : Teams default to REST calls because they're familiar" at bounding box center [173, 102] width 297 height 9
click at [130, 98] on li "Why it happens : Teams default to REST calls because they're familiar" at bounding box center [173, 102] width 297 height 9
click at [147, 98] on li "Why it happens : Teams default to REST calls because they're familiar" at bounding box center [173, 102] width 297 height 9
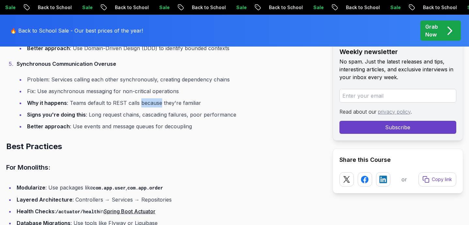
click at [147, 98] on li "Why it happens : Teams default to REST calls because they're familiar" at bounding box center [173, 102] width 297 height 9
click at [170, 98] on li "Why it happens : Teams default to REST calls because they're familiar" at bounding box center [173, 102] width 297 height 9
click at [193, 98] on li "Why it happens : Teams default to REST calls because they're familiar" at bounding box center [173, 102] width 297 height 9
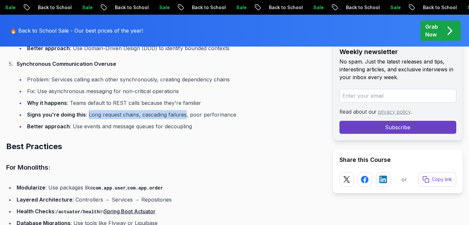
drag, startPoint x: 88, startPoint y: 107, endPoint x: 186, endPoint y: 108, distance: 97.5
click at [186, 110] on li "Signs you're doing this : Long request chains, cascading failures, poor perform…" at bounding box center [173, 114] width 297 height 9
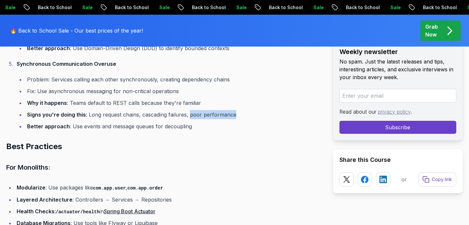
drag, startPoint x: 188, startPoint y: 108, endPoint x: 242, endPoint y: 109, distance: 54.5
click at [242, 110] on li "Signs you're doing this : Long request chains, cascading failures, poor perform…" at bounding box center [173, 114] width 297 height 9
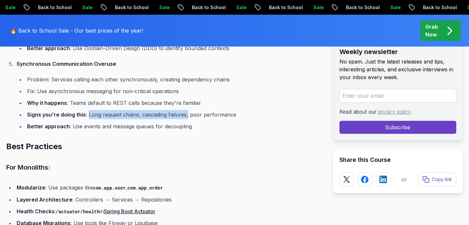
drag, startPoint x: 88, startPoint y: 106, endPoint x: 187, endPoint y: 106, distance: 98.5
click at [187, 110] on li "Signs you're doing this : Long request chains, cascading failures, poor perform…" at bounding box center [173, 114] width 297 height 9
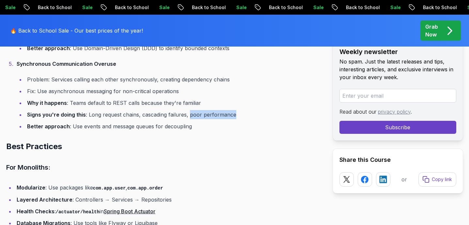
drag, startPoint x: 189, startPoint y: 106, endPoint x: 243, endPoint y: 107, distance: 53.5
click at [243, 110] on li "Signs you're doing this : Long request chains, cascading failures, poor perform…" at bounding box center [173, 114] width 297 height 9
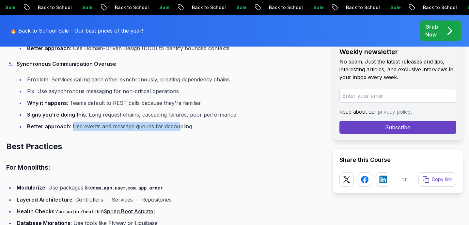
drag, startPoint x: 71, startPoint y: 118, endPoint x: 177, endPoint y: 121, distance: 105.7
click at [177, 122] on li "Better approach : Use events and message queues for decoupling" at bounding box center [173, 126] width 297 height 9
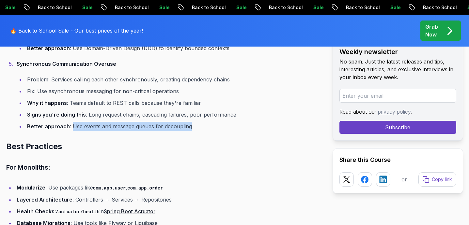
drag, startPoint x: 197, startPoint y: 117, endPoint x: 71, endPoint y: 114, distance: 125.9
click at [71, 122] on li "Better approach : Use events and message queues for decoupling" at bounding box center [173, 126] width 297 height 9
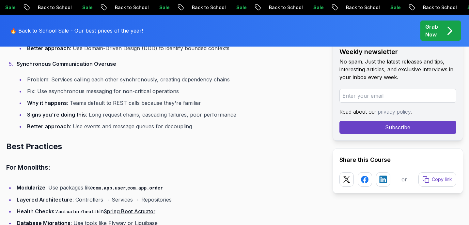
click at [80, 122] on li "Better approach : Use events and message queues for decoupling" at bounding box center [173, 126] width 297 height 9
drag, startPoint x: 89, startPoint y: 107, endPoint x: 243, endPoint y: 109, distance: 154.2
click at [236, 110] on li "Signs you're doing this : Long request chains, cascading failures, poor perform…" at bounding box center [173, 114] width 297 height 9
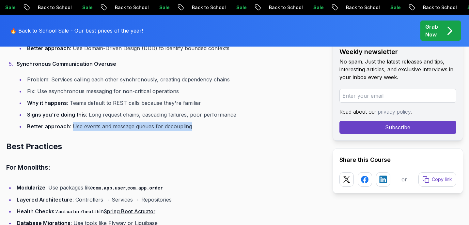
drag, startPoint x: 71, startPoint y: 119, endPoint x: 194, endPoint y: 119, distance: 123.3
click at [194, 122] on li "Better approach : Use events and message queues for decoupling" at bounding box center [173, 126] width 297 height 9
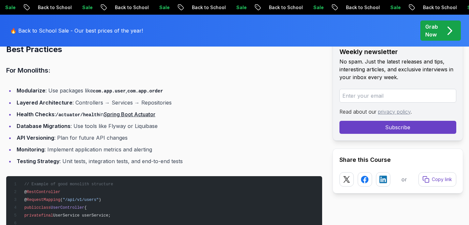
scroll to position [3733, 0]
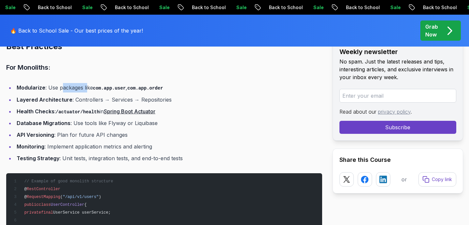
drag, startPoint x: 62, startPoint y: 80, endPoint x: 87, endPoint y: 81, distance: 25.8
click at [87, 83] on li "Modularize : Use packages like com.app.user , com.app.order" at bounding box center [168, 87] width 307 height 9
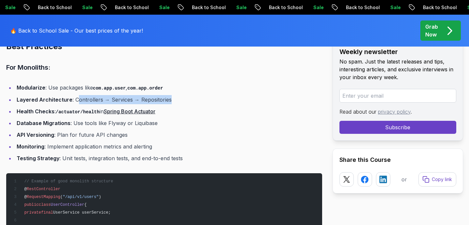
drag, startPoint x: 76, startPoint y: 92, endPoint x: 173, endPoint y: 93, distance: 97.5
click at [173, 95] on li "Layered Architecture : Controllers → Services → Repositories" at bounding box center [168, 99] width 307 height 9
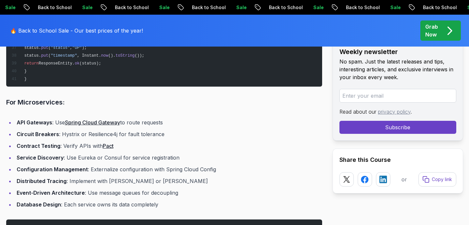
scroll to position [4154, 0]
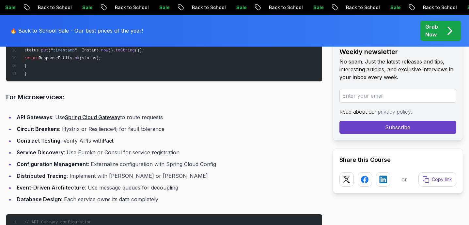
drag, startPoint x: 135, startPoint y: 109, endPoint x: 180, endPoint y: 108, distance: 45.0
click at [180, 113] on li "API Gateways : Use Spring Cloud Gateway to route requests" at bounding box center [168, 117] width 307 height 9
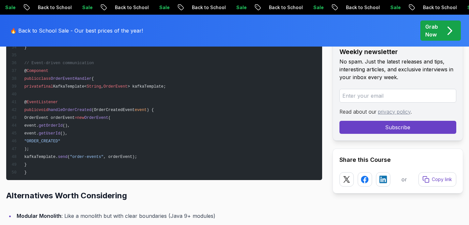
scroll to position [4580, 0]
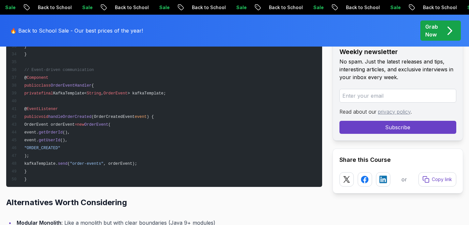
click at [72, 83] on span "OrderEventHandler" at bounding box center [71, 85] width 41 height 5
click at [52, 107] on span "EventListener" at bounding box center [42, 109] width 31 height 5
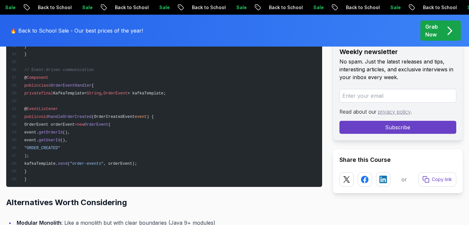
click at [133, 115] on span "(OrderCreatedEvent" at bounding box center [112, 117] width 43 height 5
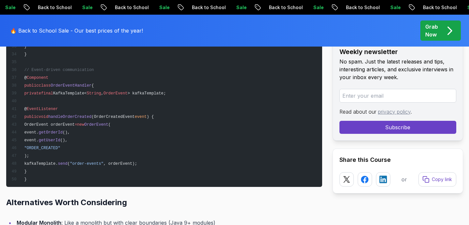
click at [147, 115] on span "event" at bounding box center [141, 117] width 12 height 5
click at [165, 91] on span "> kafkaTemplate;" at bounding box center [146, 93] width 38 height 5
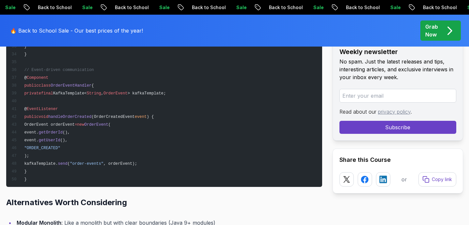
drag, startPoint x: 44, startPoint y: 116, endPoint x: 98, endPoint y: 144, distance: 60.5
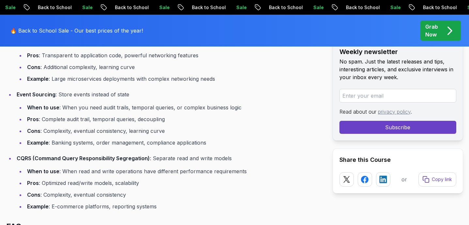
scroll to position [4897, 0]
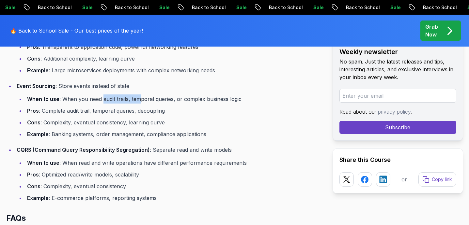
drag, startPoint x: 103, startPoint y: 90, endPoint x: 140, endPoint y: 91, distance: 37.2
click at [140, 95] on li "When to use : When you need audit trails, temporal queries, or complex business…" at bounding box center [173, 99] width 297 height 9
click at [153, 95] on li "When to use : When you need audit trails, temporal queries, or complex business…" at bounding box center [173, 99] width 297 height 9
click at [185, 95] on li "When to use : When you need audit trails, temporal queries, or complex business…" at bounding box center [173, 99] width 297 height 9
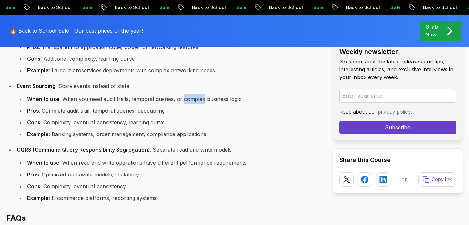
click at [185, 95] on li "When to use : When you need audit trails, temporal queries, or complex business…" at bounding box center [173, 99] width 297 height 9
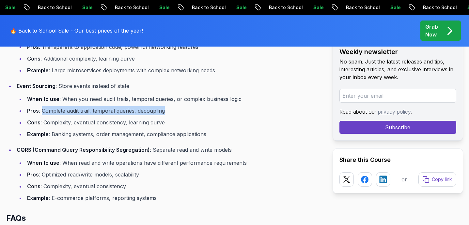
drag, startPoint x: 42, startPoint y: 102, endPoint x: 173, endPoint y: 106, distance: 131.1
click at [173, 106] on ul "When to use : When you need audit trails, temporal queries, or complex business…" at bounding box center [169, 117] width 305 height 44
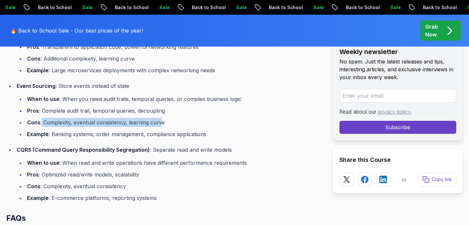
drag, startPoint x: 42, startPoint y: 113, endPoint x: 160, endPoint y: 113, distance: 118.7
click at [160, 118] on li "Cons : Complexity, eventual consistency, learning curve" at bounding box center [173, 122] width 297 height 9
drag, startPoint x: 169, startPoint y: 115, endPoint x: 41, endPoint y: 112, distance: 127.2
click at [41, 118] on li "Cons : Complexity, eventual consistency, learning curve" at bounding box center [173, 122] width 297 height 9
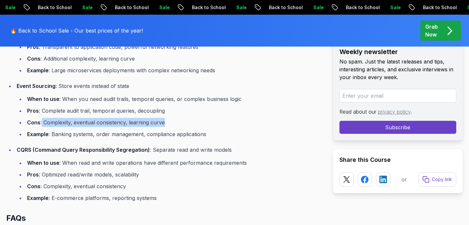
click at [58, 118] on li "Cons : Complexity, eventual consistency, learning curve" at bounding box center [173, 122] width 297 height 9
drag, startPoint x: 44, startPoint y: 113, endPoint x: 126, endPoint y: 112, distance: 82.2
click at [126, 118] on li "Cons : Complexity, eventual consistency, learning curve" at bounding box center [173, 122] width 297 height 9
click at [131, 118] on li "Cons : Complexity, eventual consistency, learning curve" at bounding box center [173, 122] width 297 height 9
drag, startPoint x: 128, startPoint y: 113, endPoint x: 166, endPoint y: 115, distance: 37.6
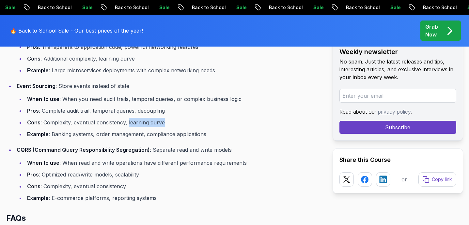
click at [166, 118] on li "Cons : Complexity, eventual consistency, learning curve" at bounding box center [173, 122] width 297 height 9
drag, startPoint x: 52, startPoint y: 125, endPoint x: 93, endPoint y: 127, distance: 41.4
click at [93, 130] on li "Example : Banking systems, order management, compliance applications" at bounding box center [173, 134] width 297 height 9
drag, startPoint x: 97, startPoint y: 126, endPoint x: 143, endPoint y: 128, distance: 46.3
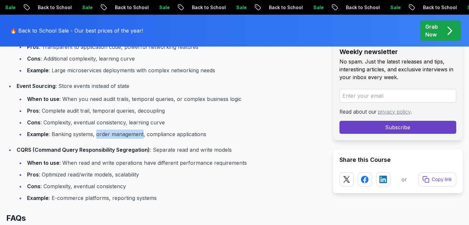
click at [143, 130] on li "Example : Banking systems, order management, compliance applications" at bounding box center [173, 134] width 297 height 9
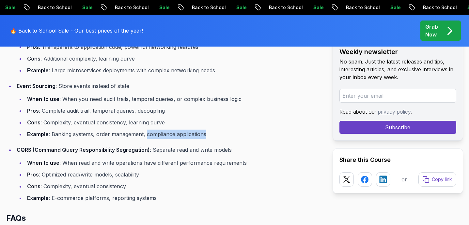
drag, startPoint x: 146, startPoint y: 125, endPoint x: 214, endPoint y: 128, distance: 67.9
click at [214, 130] on li "Example : Banking systems, order management, compliance applications" at bounding box center [173, 134] width 297 height 9
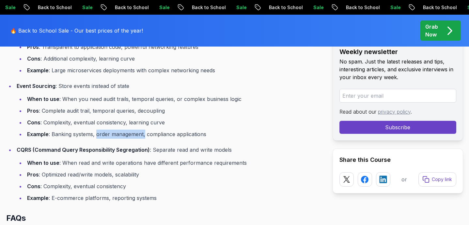
drag, startPoint x: 97, startPoint y: 125, endPoint x: 143, endPoint y: 127, distance: 47.0
click at [144, 130] on li "Example : Banking systems, order management, compliance applications" at bounding box center [173, 134] width 297 height 9
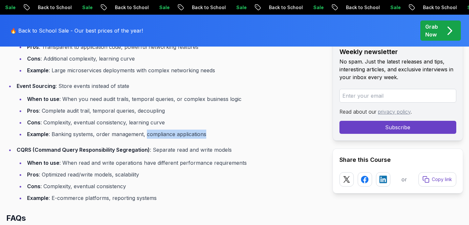
drag, startPoint x: 146, startPoint y: 126, endPoint x: 205, endPoint y: 127, distance: 59.0
click at [205, 130] on li "Example : Banking systems, order management, compliance applications" at bounding box center [173, 134] width 297 height 9
drag, startPoint x: 213, startPoint y: 127, endPoint x: 146, endPoint y: 126, distance: 66.8
click at [146, 130] on li "Example : Banking systems, order management, compliance applications" at bounding box center [173, 134] width 297 height 9
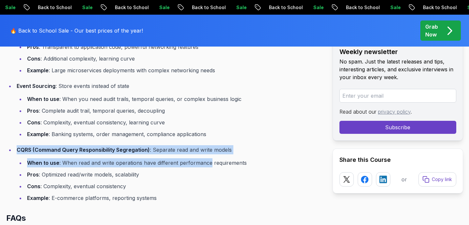
drag, startPoint x: 17, startPoint y: 141, endPoint x: 212, endPoint y: 154, distance: 195.4
click at [212, 154] on li "CQRS (Command Query Responsibility Segregation) : Separate read and write model…" at bounding box center [168, 173] width 307 height 57
click at [250, 145] on p "CQRS (Command Query Responsibility Segregation) : Separate read and write models" at bounding box center [169, 149] width 305 height 9
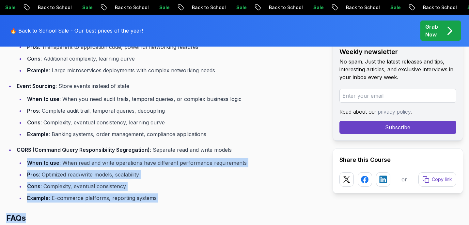
drag, startPoint x: 27, startPoint y: 154, endPoint x: 141, endPoint y: 206, distance: 125.2
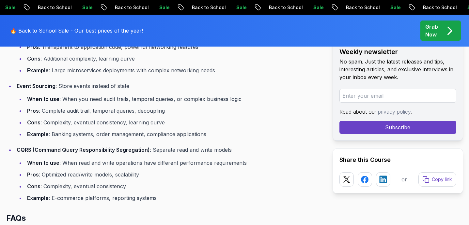
click at [179, 194] on li "Example : E-commerce platforms, reporting systems" at bounding box center [173, 198] width 297 height 9
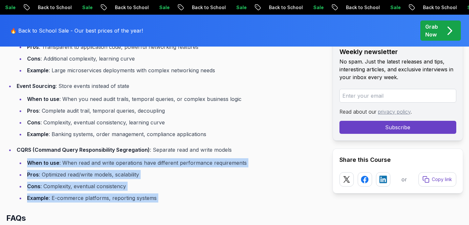
drag, startPoint x: 173, startPoint y: 196, endPoint x: 24, endPoint y: 157, distance: 154.2
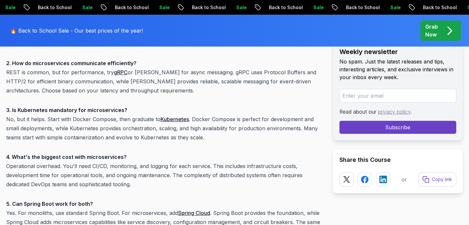
scroll to position [5120, 0]
drag, startPoint x: 70, startPoint y: 53, endPoint x: 141, endPoint y: 52, distance: 70.4
click at [141, 58] on p "2. How do microservices communicate efficiently? REST is common, but for perfor…" at bounding box center [164, 76] width 316 height 37
drag, startPoint x: 48, startPoint y: 63, endPoint x: 101, endPoint y: 63, distance: 52.8
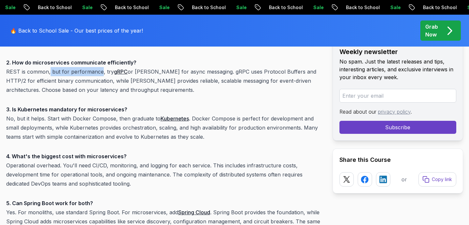
click at [101, 63] on p "2. How do microservices communicate efficiently? REST is common, but for perfor…" at bounding box center [164, 76] width 316 height 37
click at [149, 62] on p "2. How do microservices communicate efficiently? REST is common, but for perfor…" at bounding box center [164, 76] width 316 height 37
click at [172, 63] on p "2. How do microservices communicate efficiently? REST is common, but for perfor…" at bounding box center [164, 76] width 316 height 37
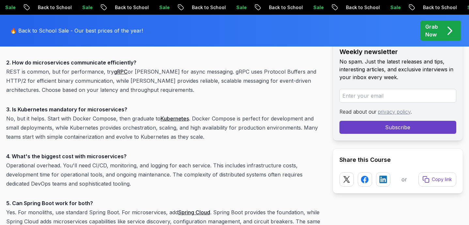
click at [185, 63] on p "2. How do microservices communicate efficiently? REST is common, but for perfor…" at bounding box center [164, 76] width 316 height 37
click at [164, 72] on p "2. How do microservices communicate efficiently? REST is common, but for perfor…" at bounding box center [164, 76] width 316 height 37
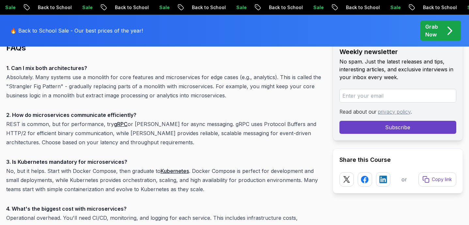
scroll to position [5063, 0]
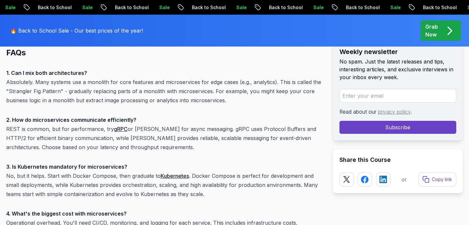
click at [121, 126] on link "gRPC" at bounding box center [121, 129] width 14 height 7
drag, startPoint x: 20, startPoint y: 120, endPoint x: 101, endPoint y: 121, distance: 81.2
click at [101, 121] on p "2. How do microservices communicate efficiently? REST is common, but for perfor…" at bounding box center [164, 133] width 316 height 37
drag, startPoint x: 149, startPoint y: 119, endPoint x: 200, endPoint y: 120, distance: 51.5
click at [200, 120] on p "2. How do microservices communicate efficiently? REST is common, but for perfor…" at bounding box center [164, 133] width 316 height 37
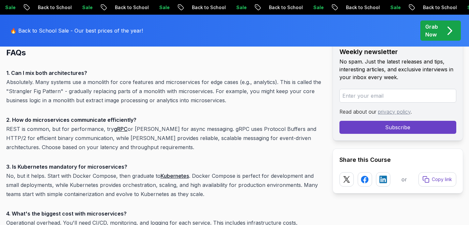
click at [211, 121] on p "2. How do microservices communicate efficiently? REST is common, but for perfor…" at bounding box center [164, 133] width 316 height 37
drag, startPoint x: 203, startPoint y: 121, endPoint x: 285, endPoint y: 120, distance: 81.8
click at [285, 121] on p "2. How do microservices communicate efficiently? REST is common, but for perfor…" at bounding box center [164, 133] width 316 height 37
click at [308, 119] on p "2. How do microservices communicate efficiently? REST is common, but for perfor…" at bounding box center [164, 133] width 316 height 37
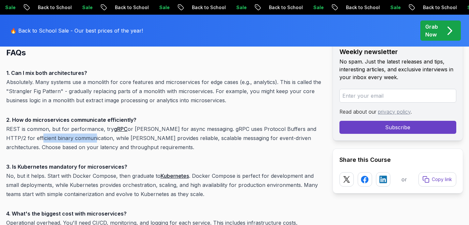
drag, startPoint x: 27, startPoint y: 129, endPoint x: 82, endPoint y: 131, distance: 54.5
click at [82, 131] on p "2. How do microservices communicate efficiently? REST is common, but for perfor…" at bounding box center [164, 133] width 316 height 37
click at [126, 128] on p "2. How do microservices communicate efficiently? REST is common, but for perfor…" at bounding box center [164, 133] width 316 height 37
click at [193, 128] on p "2. How do microservices communicate efficiently? REST is common, but for perfor…" at bounding box center [164, 133] width 316 height 37
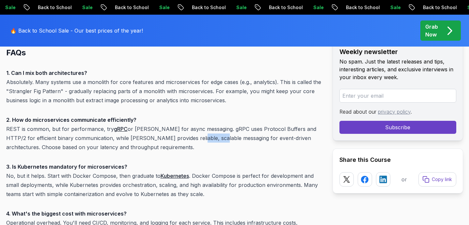
click at [193, 128] on p "2. How do microservices communicate efficiently? REST is common, but for perfor…" at bounding box center [164, 133] width 316 height 37
click at [211, 129] on p "2. How do microservices communicate efficiently? REST is common, but for perfor…" at bounding box center [164, 133] width 316 height 37
drag, startPoint x: 138, startPoint y: 129, endPoint x: 208, endPoint y: 129, distance: 70.1
click at [208, 129] on p "2. How do microservices communicate efficiently? REST is common, but for perfor…" at bounding box center [164, 133] width 316 height 37
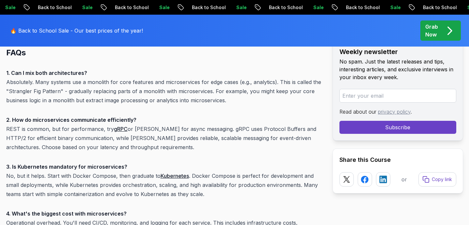
click at [212, 129] on p "2. How do microservices communicate efficiently? REST is common, but for perfor…" at bounding box center [164, 133] width 316 height 37
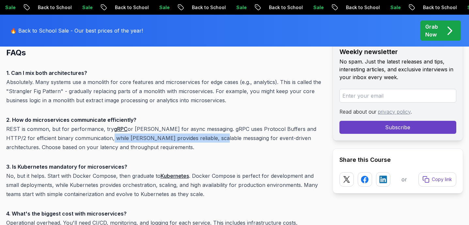
drag, startPoint x: 100, startPoint y: 129, endPoint x: 206, endPoint y: 131, distance: 106.3
click at [206, 131] on p "2. How do microservices communicate efficiently? REST is common, but for perfor…" at bounding box center [164, 133] width 316 height 37
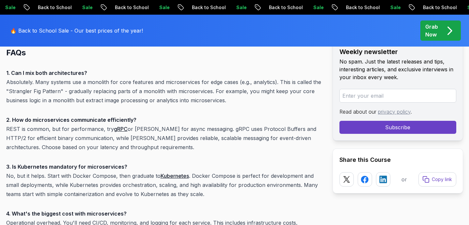
click at [242, 129] on p "2. How do microservices communicate efficiently? REST is common, but for perfor…" at bounding box center [164, 133] width 316 height 37
click at [264, 129] on p "2. How do microservices communicate efficiently? REST is common, but for perfor…" at bounding box center [164, 133] width 316 height 37
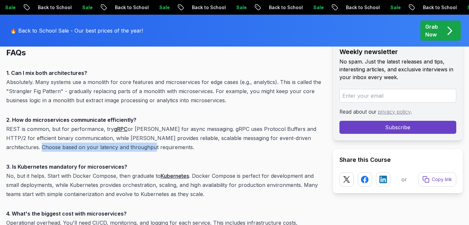
drag, startPoint x: 11, startPoint y: 138, endPoint x: 126, endPoint y: 139, distance: 114.5
click at [126, 139] on p "2. How do microservices communicate efficiently? REST is common, but for perfor…" at bounding box center [164, 133] width 316 height 37
drag, startPoint x: 126, startPoint y: 139, endPoint x: 6, endPoint y: 137, distance: 120.0
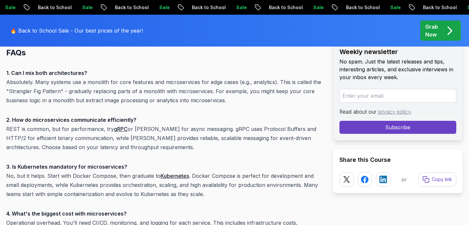
click at [154, 137] on p "2. How do microservices communicate efficiently? REST is common, but for perfor…" at bounding box center [164, 133] width 316 height 37
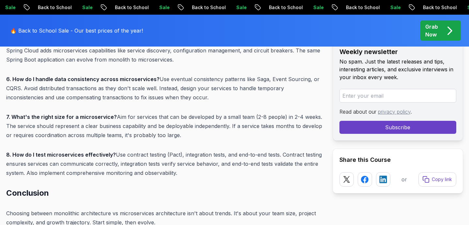
scroll to position [5291, 0]
drag, startPoint x: 156, startPoint y: 69, endPoint x: 240, endPoint y: 71, distance: 83.8
click at [240, 75] on p "6. How do I handle data consistency across microservices? Use eventual consiste…" at bounding box center [164, 88] width 316 height 27
click at [244, 75] on p "6. How do I handle data consistency across microservices? Use eventual consiste…" at bounding box center [164, 88] width 316 height 27
drag, startPoint x: 243, startPoint y: 69, endPoint x: 21, endPoint y: 79, distance: 222.6
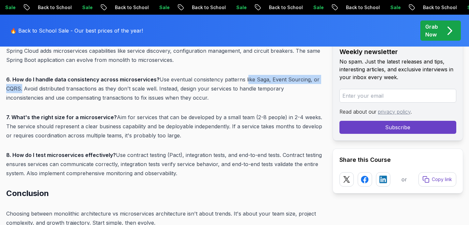
click at [21, 79] on p "6. How do I handle data consistency across microservices? Use eventual consiste…" at bounding box center [164, 88] width 316 height 27
click at [24, 79] on p "6. How do I handle data consistency across microservices? Use eventual consiste…" at bounding box center [164, 88] width 316 height 27
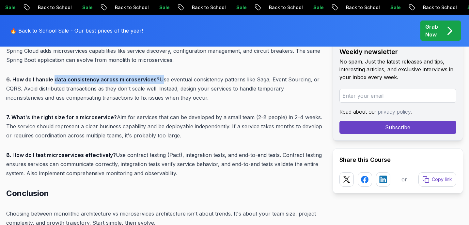
drag, startPoint x: 54, startPoint y: 69, endPoint x: 157, endPoint y: 71, distance: 103.4
click at [157, 75] on p "6. How do I handle data consistency across microservices? Use eventual consiste…" at bounding box center [164, 88] width 316 height 27
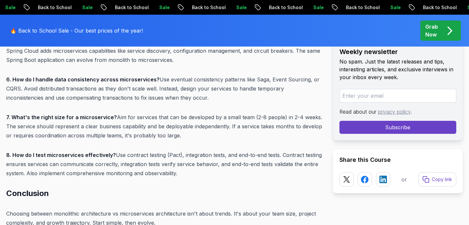
click at [158, 78] on p "6. How do I handle data consistency across microservices? Use eventual consiste…" at bounding box center [164, 88] width 316 height 27
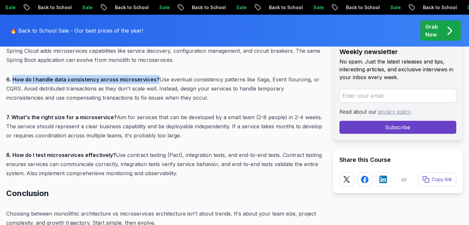
drag, startPoint x: 155, startPoint y: 69, endPoint x: 13, endPoint y: 67, distance: 142.2
click at [13, 75] on p "6. How do I handle data consistency across microservices? Use eventual consiste…" at bounding box center [164, 88] width 316 height 27
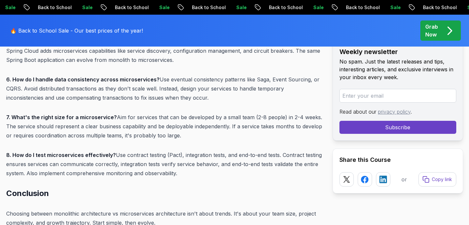
click at [108, 88] on p "6. How do I handle data consistency across microservices? Use eventual consiste…" at bounding box center [164, 88] width 316 height 27
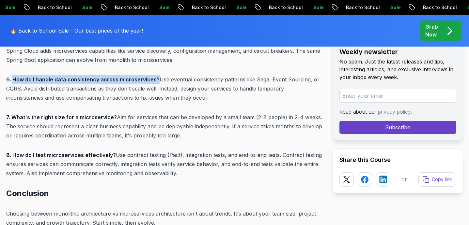
drag, startPoint x: 154, startPoint y: 69, endPoint x: 12, endPoint y: 69, distance: 141.8
click at [12, 76] on strong "6. How do I handle data consistency across microservices?" at bounding box center [82, 79] width 153 height 7
click at [13, 76] on strong "6. How do I handle data consistency across microservices?" at bounding box center [82, 79] width 153 height 7
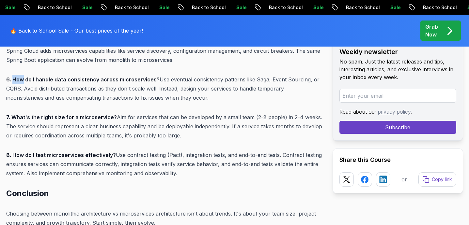
click at [13, 76] on strong "6. How do I handle data consistency across microservices?" at bounding box center [82, 79] width 153 height 7
click at [25, 76] on strong "6. How do I handle data consistency across microservices?" at bounding box center [82, 79] width 153 height 7
click at [27, 76] on strong "6. How do I handle data consistency across microservices?" at bounding box center [82, 79] width 153 height 7
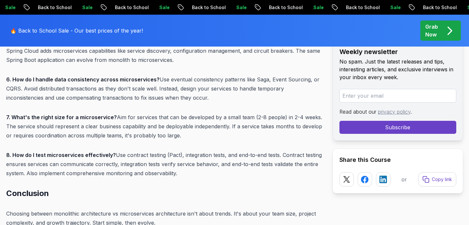
click at [17, 76] on strong "6. How do I handle data consistency across microservices?" at bounding box center [82, 79] width 153 height 7
click at [28, 76] on strong "6. How do I handle data consistency across microservices?" at bounding box center [82, 79] width 153 height 7
click at [32, 76] on strong "6. How do I handle data consistency across microservices?" at bounding box center [82, 79] width 153 height 7
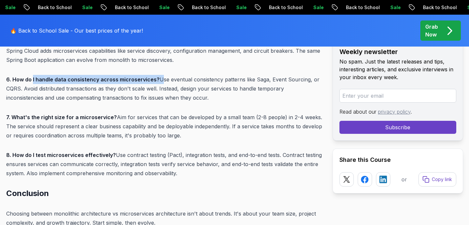
drag, startPoint x: 32, startPoint y: 70, endPoint x: 156, endPoint y: 67, distance: 123.9
click at [156, 75] on p "6. How do I handle data consistency across microservices? Use eventual consiste…" at bounding box center [164, 88] width 316 height 27
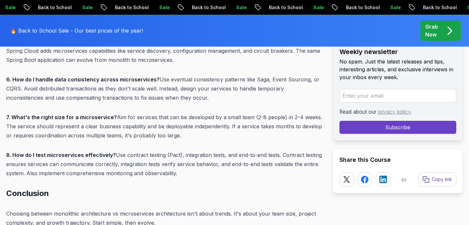
click at [171, 75] on p "6. How do I handle data consistency across microservices? Use eventual consiste…" at bounding box center [164, 88] width 316 height 27
click at [162, 75] on p "6. How do I handle data consistency across microservices? Use eventual consiste…" at bounding box center [164, 88] width 316 height 27
click at [177, 75] on p "6. How do I handle data consistency across microservices? Use eventual consiste…" at bounding box center [164, 88] width 316 height 27
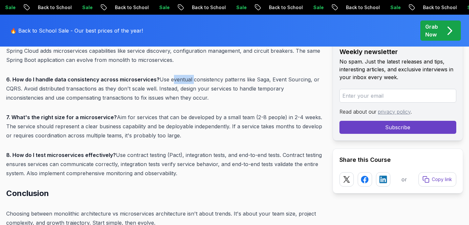
click at [177, 75] on p "6. How do I handle data consistency across microservices? Use eventual consiste…" at bounding box center [164, 88] width 316 height 27
click at [202, 75] on p "6. How do I handle data consistency across microservices? Use eventual consiste…" at bounding box center [164, 88] width 316 height 27
click at [234, 75] on p "6. How do I handle data consistency across microservices? Use eventual consiste…" at bounding box center [164, 88] width 316 height 27
click at [232, 75] on p "6. How do I handle data consistency across microservices? Use eventual consiste…" at bounding box center [164, 88] width 316 height 27
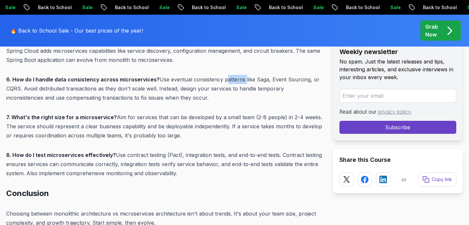
click at [232, 75] on p "6. How do I handle data consistency across microservices? Use eventual consiste…" at bounding box center [164, 88] width 316 height 27
click at [276, 75] on p "6. How do I handle data consistency across microservices? Use eventual consiste…" at bounding box center [164, 88] width 316 height 27
click at [302, 75] on p "6. How do I handle data consistency across microservices? Use eventual consiste…" at bounding box center [164, 88] width 316 height 27
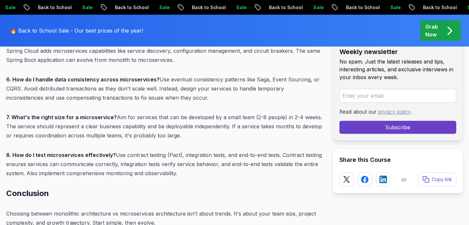
click at [276, 75] on p "6. How do I handle data consistency across microservices? Use eventual consiste…" at bounding box center [164, 88] width 316 height 27
drag, startPoint x: 268, startPoint y: 72, endPoint x: 22, endPoint y: 78, distance: 246.3
click at [22, 78] on p "6. How do I handle data consistency across microservices? Use eventual consiste…" at bounding box center [164, 88] width 316 height 27
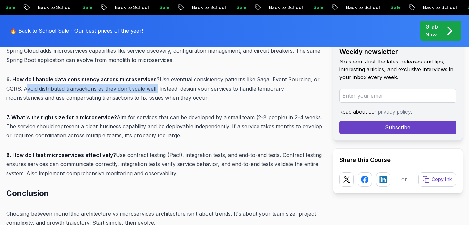
drag, startPoint x: 23, startPoint y: 79, endPoint x: 157, endPoint y: 79, distance: 133.0
click at [157, 79] on p "6. How do I handle data consistency across microservices? Use eventual consiste…" at bounding box center [164, 88] width 316 height 27
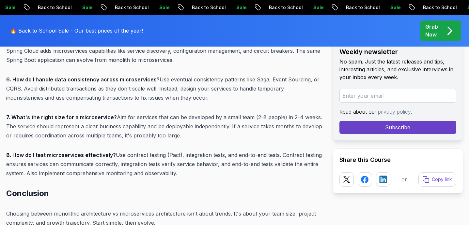
click at [105, 88] on p "6. How do I handle data consistency across microservices? Use eventual consiste…" at bounding box center [164, 88] width 316 height 27
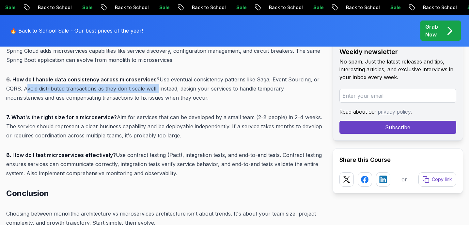
drag, startPoint x: 24, startPoint y: 80, endPoint x: 157, endPoint y: 82, distance: 133.1
click at [157, 82] on p "6. How do I handle data consistency across microservices? Use eventual consiste…" at bounding box center [164, 88] width 316 height 27
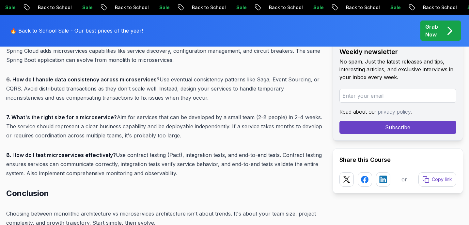
click at [165, 81] on p "6. How do I handle data consistency across microservices? Use eventual consiste…" at bounding box center [164, 88] width 316 height 27
drag, startPoint x: 83, startPoint y: 78, endPoint x: 155, endPoint y: 78, distance: 72.4
click at [155, 79] on p "6. How do I handle data consistency across microservices? Use eventual consiste…" at bounding box center [164, 88] width 316 height 27
drag, startPoint x: 159, startPoint y: 80, endPoint x: 233, endPoint y: 90, distance: 74.3
click at [233, 90] on p "6. How do I handle data consistency across microservices? Use eventual consiste…" at bounding box center [164, 88] width 316 height 27
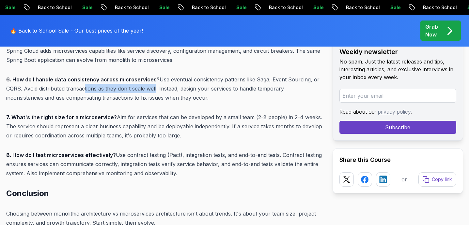
click at [233, 90] on p "6. How do I handle data consistency across microservices? Use eventual consiste…" at bounding box center [164, 88] width 316 height 27
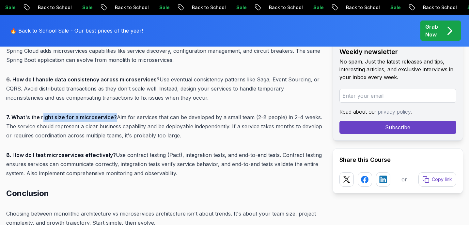
drag, startPoint x: 42, startPoint y: 109, endPoint x: 113, endPoint y: 111, distance: 71.4
click at [113, 113] on p "7. What's the right size for a microservice? Aim for services that can be devel…" at bounding box center [164, 126] width 316 height 27
click at [164, 122] on p "7. What's the right size for a microservice? Aim for services that can be devel…" at bounding box center [164, 126] width 316 height 27
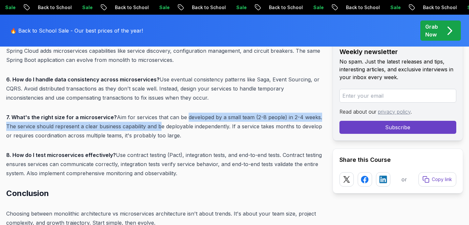
drag, startPoint x: 184, startPoint y: 108, endPoint x: 159, endPoint y: 116, distance: 26.5
click at [159, 116] on p "7. What's the right size for a microservice? Aim for services that can be devel…" at bounding box center [164, 126] width 316 height 27
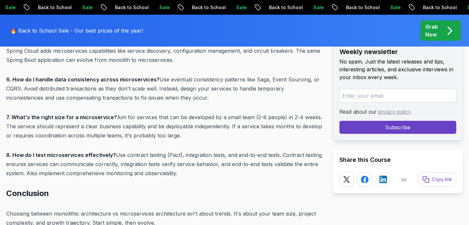
click at [178, 118] on p "7. What's the right size for a microservice? Aim for services that can be devel…" at bounding box center [164, 126] width 316 height 27
click at [178, 117] on p "7. What's the right size for a microservice? Aim for services that can be devel…" at bounding box center [164, 126] width 316 height 27
click at [211, 115] on p "7. What's the right size for a microservice? Aim for services that can be devel…" at bounding box center [164, 126] width 316 height 27
click at [243, 116] on p "7. What's the right size for a microservice? Aim for services that can be devel…" at bounding box center [164, 126] width 316 height 27
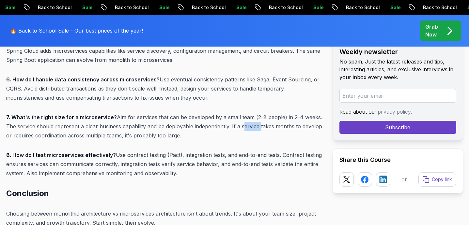
click at [243, 116] on p "7. What's the right size for a microservice? Aim for services that can be devel…" at bounding box center [164, 126] width 316 height 27
click at [265, 116] on p "7. What's the right size for a microservice? Aim for services that can be devel…" at bounding box center [164, 126] width 316 height 27
click at [279, 119] on p "7. What's the right size for a microservice? Aim for services that can be devel…" at bounding box center [164, 126] width 316 height 27
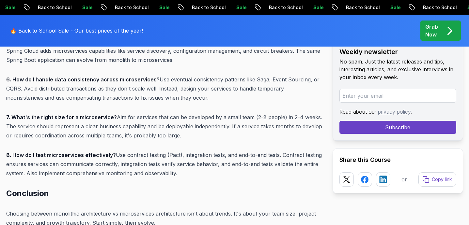
click at [20, 126] on p "7. What's the right size for a microservice? Aim for services that can be devel…" at bounding box center [164, 126] width 316 height 27
click at [49, 127] on p "7. What's the right size for a microservice? Aim for services that can be devel…" at bounding box center [164, 126] width 316 height 27
click at [73, 127] on p "7. What's the right size for a microservice? Aim for services that can be devel…" at bounding box center [164, 126] width 316 height 27
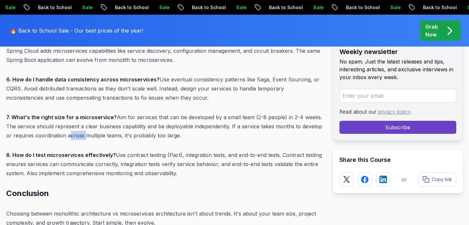
click at [73, 127] on p "7. What's the right size for a microservice? Aim for services that can be devel…" at bounding box center [164, 126] width 316 height 27
click at [88, 128] on p "7. What's the right size for a microservice? Aim for services that can be devel…" at bounding box center [164, 126] width 316 height 27
click at [111, 127] on p "7. What's the right size for a microservice? Aim for services that can be devel…" at bounding box center [164, 126] width 316 height 27
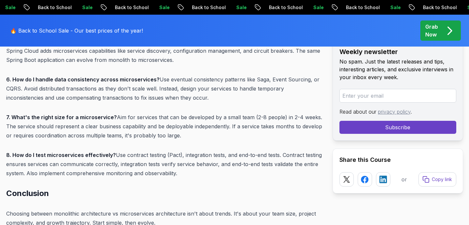
click at [127, 127] on p "7. What's the right size for a microservice? Aim for services that can be devel…" at bounding box center [164, 126] width 316 height 27
drag, startPoint x: 123, startPoint y: 127, endPoint x: 179, endPoint y: 128, distance: 56.1
click at [180, 128] on p "7. What's the right size for a microservice? Aim for services that can be devel…" at bounding box center [164, 126] width 316 height 27
click at [179, 128] on p "7. What's the right size for a microservice? Aim for services that can be devel…" at bounding box center [164, 126] width 316 height 27
drag, startPoint x: 13, startPoint y: 146, endPoint x: 112, endPoint y: 145, distance: 99.8
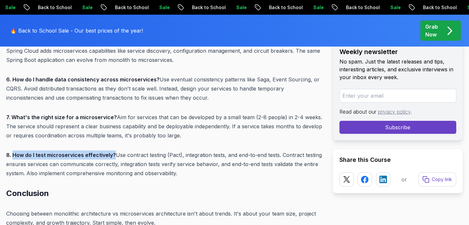
click at [112, 152] on strong "8. How do I test microservices effectively?" at bounding box center [61, 155] width 110 height 7
click at [117, 151] on p "8. How do I test microservices effectively? Use contract testing (Pact), integr…" at bounding box center [164, 164] width 316 height 27
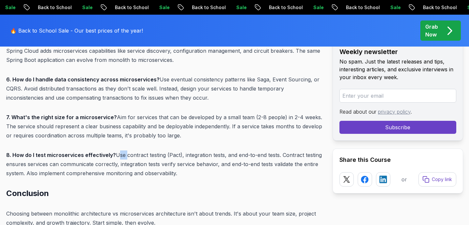
click at [117, 151] on p "8. How do I test microservices effectively? Use contract testing (Pact), integr…" at bounding box center [164, 164] width 316 height 27
click at [151, 151] on p "8. How do I test microservices effectively? Use contract testing (Pact), integr…" at bounding box center [164, 164] width 316 height 27
click at [192, 151] on p "8. How do I test microservices effectively? Use contract testing (Pact), integr…" at bounding box center [164, 164] width 316 height 27
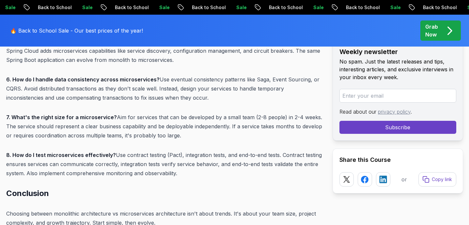
click at [217, 151] on p "8. How do I test microservices effectively? Use contract testing (Pact), integr…" at bounding box center [164, 164] width 316 height 27
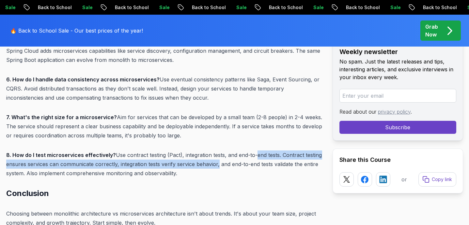
drag, startPoint x: 252, startPoint y: 148, endPoint x: 217, endPoint y: 154, distance: 36.1
click at [217, 154] on p "8. How do I test microservices effectively? Use contract testing (Pact), integr…" at bounding box center [164, 164] width 316 height 27
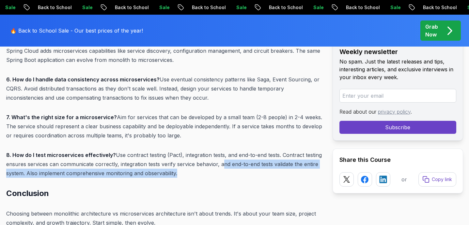
drag, startPoint x: 220, startPoint y: 156, endPoint x: 177, endPoint y: 165, distance: 44.3
click at [177, 165] on p "8. How do I test microservices effectively? Use contract testing (Pact), integr…" at bounding box center [164, 164] width 316 height 27
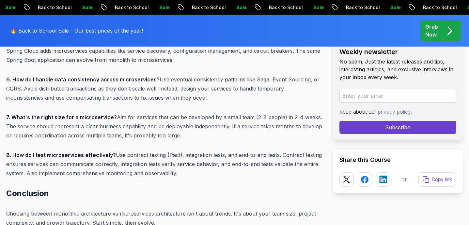
click at [139, 188] on h2 "Conclusion" at bounding box center [164, 193] width 316 height 10
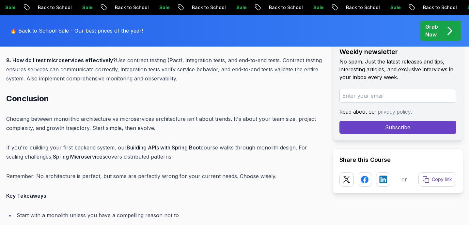
scroll to position [5376, 0]
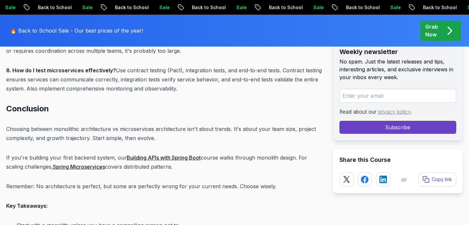
click at [173, 66] on p "8. How do I test microservices effectively? Use contract testing (Pact), integr…" at bounding box center [164, 79] width 316 height 27
click at [224, 66] on p "8. How do I test microservices effectively? Use contract testing (Pact), integr…" at bounding box center [164, 79] width 316 height 27
click at [263, 66] on p "8. How do I test microservices effectively? Use contract testing (Pact), integr…" at bounding box center [164, 79] width 316 height 27
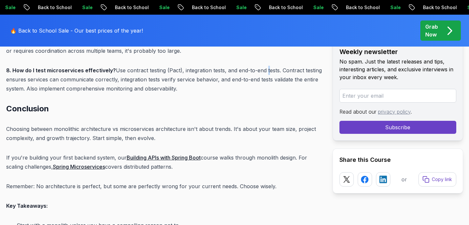
click at [263, 66] on p "8. How do I test microservices effectively? Use contract testing (Pact), integr…" at bounding box center [164, 79] width 316 height 27
click at [274, 66] on p "8. How do I test microservices effectively? Use contract testing (Pact), integr…" at bounding box center [164, 79] width 316 height 27
click at [215, 66] on p "8. How do I test microservices effectively? Use contract testing (Pact), integr…" at bounding box center [164, 79] width 316 height 27
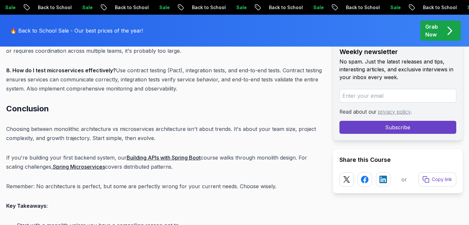
click at [290, 66] on p "8. How do I test microservices effectively? Use contract testing (Pact), integr…" at bounding box center [164, 79] width 316 height 27
click at [314, 66] on p "8. How do I test microservices effectively? Use contract testing (Pact), integr…" at bounding box center [164, 79] width 316 height 27
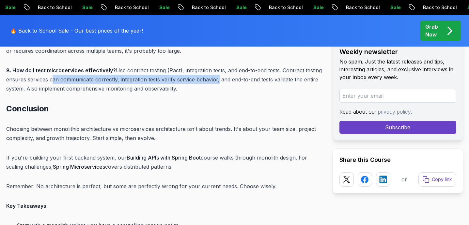
drag, startPoint x: 50, startPoint y: 71, endPoint x: 217, endPoint y: 67, distance: 167.0
click at [217, 67] on p "8. How do I test microservices effectively? Use contract testing (Pact), integr…" at bounding box center [164, 79] width 316 height 27
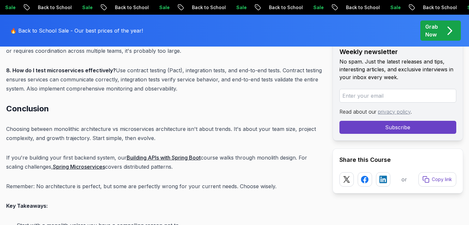
click at [239, 76] on p "8. How do I test microservices effectively? Use contract testing (Pact), integr…" at bounding box center [164, 79] width 316 height 27
drag, startPoint x: 281, startPoint y: 60, endPoint x: 28, endPoint y: 70, distance: 253.5
click at [28, 70] on p "8. How do I test microservices effectively? Use contract testing (Pact), integr…" at bounding box center [164, 79] width 316 height 27
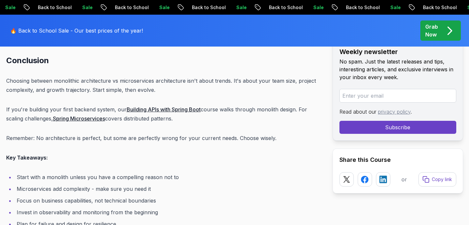
scroll to position [5428, 0]
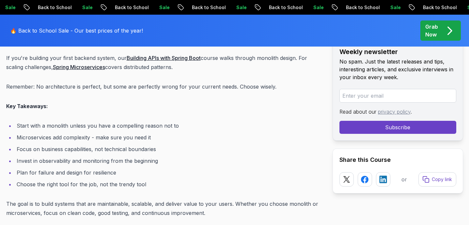
scroll to position [5491, 0]
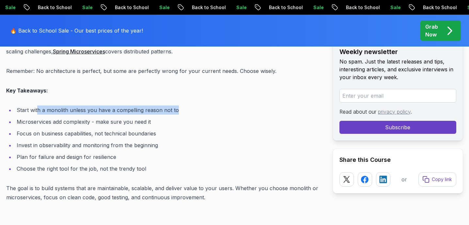
drag, startPoint x: 37, startPoint y: 102, endPoint x: 208, endPoint y: 102, distance: 170.9
click at [208, 106] on li "Start with a monolith unless you have a compelling reason not to" at bounding box center [168, 110] width 307 height 9
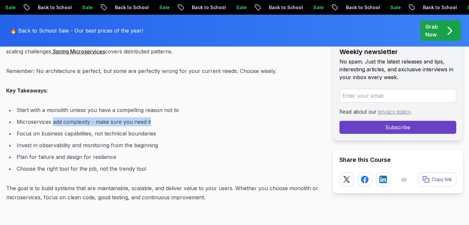
drag, startPoint x: 53, startPoint y: 113, endPoint x: 158, endPoint y: 113, distance: 105.0
click at [158, 117] on li "Microservices add complexity - make sure you need it" at bounding box center [168, 121] width 307 height 9
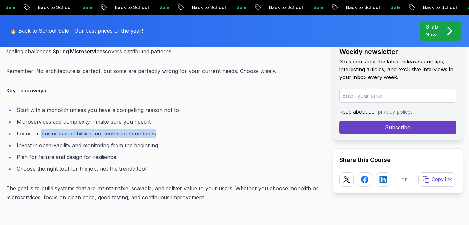
drag, startPoint x: 41, startPoint y: 124, endPoint x: 168, endPoint y: 126, distance: 127.5
click at [168, 129] on li "Focus on business capabilities, not technical boundaries" at bounding box center [168, 133] width 307 height 9
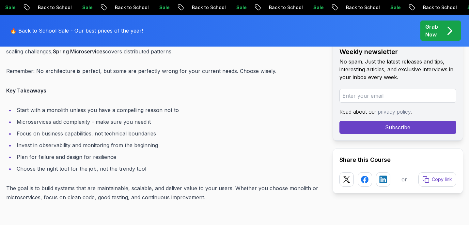
click at [168, 129] on li "Focus on business capabilities, not technical boundaries" at bounding box center [168, 133] width 307 height 9
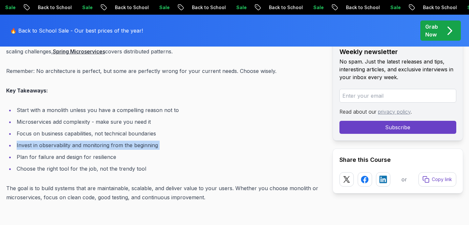
drag, startPoint x: 17, startPoint y: 136, endPoint x: 164, endPoint y: 141, distance: 147.1
click at [164, 141] on ul "Start with a monolith unless you have a compelling reason not to Microservices …" at bounding box center [164, 140] width 316 height 68
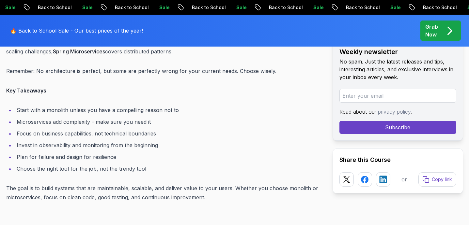
click at [128, 153] on li "Plan for failure and design for resilience" at bounding box center [168, 157] width 307 height 9
drag, startPoint x: 39, startPoint y: 158, endPoint x: 152, endPoint y: 161, distance: 112.6
click at [152, 164] on li "Choose the right tool for the job, not the trendy tool" at bounding box center [168, 168] width 307 height 9
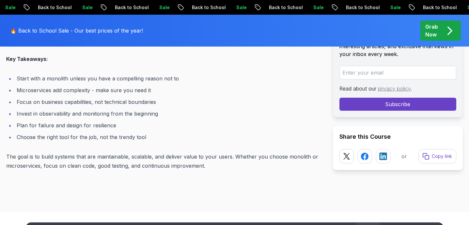
scroll to position [5536, 0]
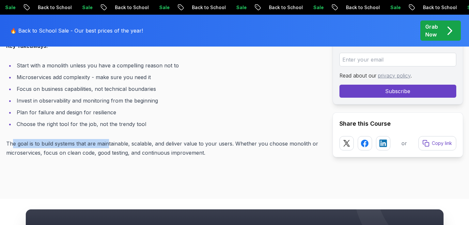
drag, startPoint x: 11, startPoint y: 131, endPoint x: 108, endPoint y: 132, distance: 97.2
click at [108, 139] on p "The goal is to build systems that are maintainable, scalable, and deliver value…" at bounding box center [164, 148] width 316 height 18
click at [142, 142] on p "The goal is to build systems that are maintainable, scalable, and deliver value…" at bounding box center [164, 148] width 316 height 18
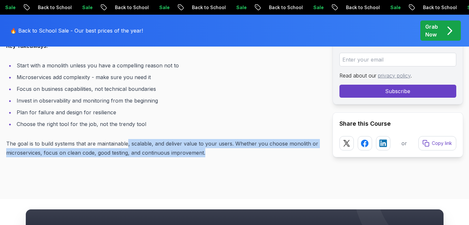
drag, startPoint x: 127, startPoint y: 133, endPoint x: 223, endPoint y: 142, distance: 96.3
click at [223, 142] on p "The goal is to build systems that are maintainable, scalable, and deliver value…" at bounding box center [164, 148] width 316 height 18
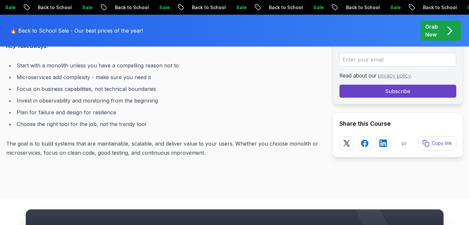
click at [223, 144] on p "The goal is to build systems that are maintainable, scalable, and deliver value…" at bounding box center [164, 148] width 316 height 18
drag, startPoint x: 44, startPoint y: 144, endPoint x: 95, endPoint y: 142, distance: 51.0
click at [95, 142] on p "The goal is to build systems that are maintainable, scalable, and deliver value…" at bounding box center [164, 148] width 316 height 18
drag, startPoint x: 95, startPoint y: 142, endPoint x: 45, endPoint y: 141, distance: 50.5
click at [45, 141] on p "The goal is to build systems that are maintainable, scalable, and deliver value…" at bounding box center [164, 148] width 316 height 18
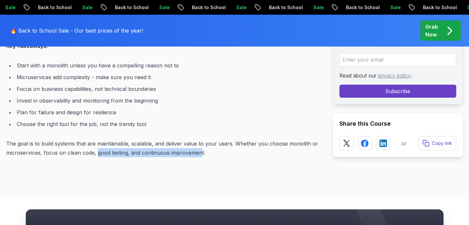
drag, startPoint x: 97, startPoint y: 144, endPoint x: 200, endPoint y: 143, distance: 103.0
click at [200, 143] on p "The goal is to build systems that are maintainable, scalable, and deliver value…" at bounding box center [164, 148] width 316 height 18
click at [207, 146] on p "The goal is to build systems that are maintainable, scalable, and deliver value…" at bounding box center [164, 148] width 316 height 18
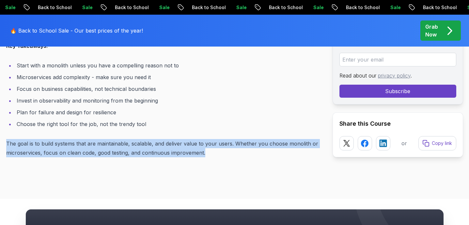
drag, startPoint x: 207, startPoint y: 147, endPoint x: 3, endPoint y: 134, distance: 204.2
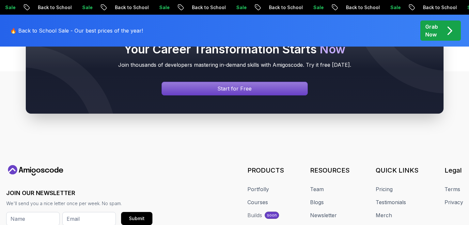
scroll to position [5723, 0]
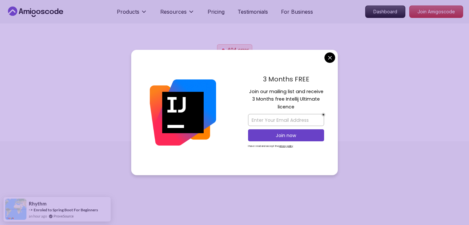
click at [328, 56] on body "Products Resources Pricing Testimonials For Business Dashboard Join Amigoscode …" at bounding box center [234, 112] width 469 height 225
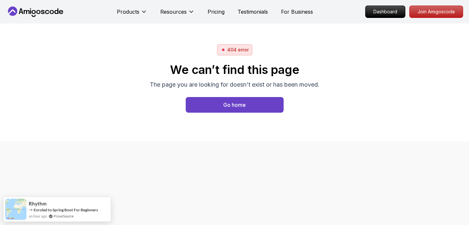
scroll to position [5, 0]
